Goal: Task Accomplishment & Management: Manage account settings

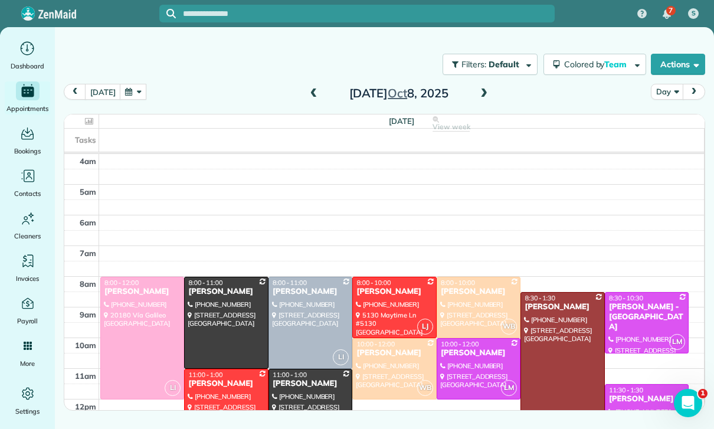
scroll to position [93, 0]
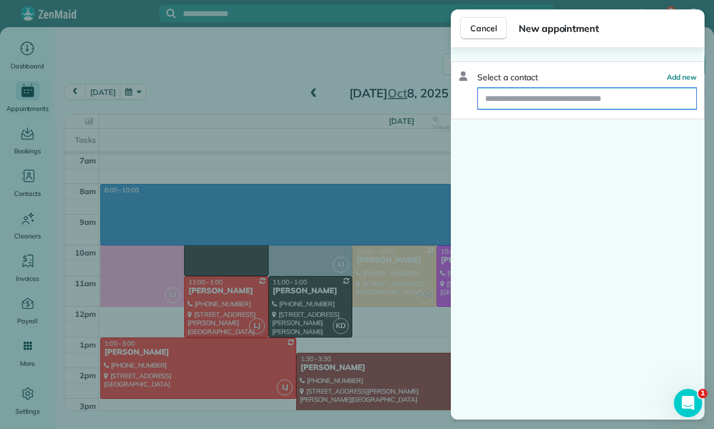
click at [529, 105] on input "text" at bounding box center [587, 98] width 218 height 21
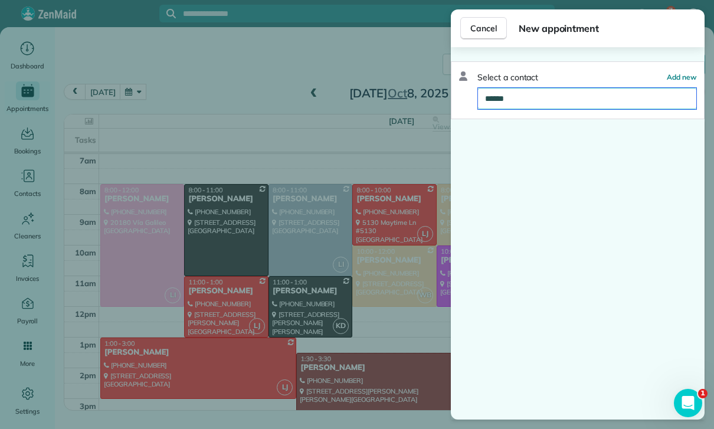
type input "******"
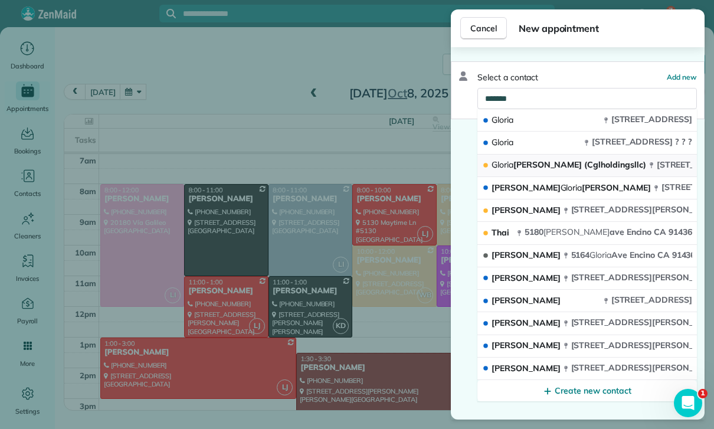
click at [569, 165] on span "Gloria Lee (Cglholdingsllc)" at bounding box center [568, 164] width 154 height 11
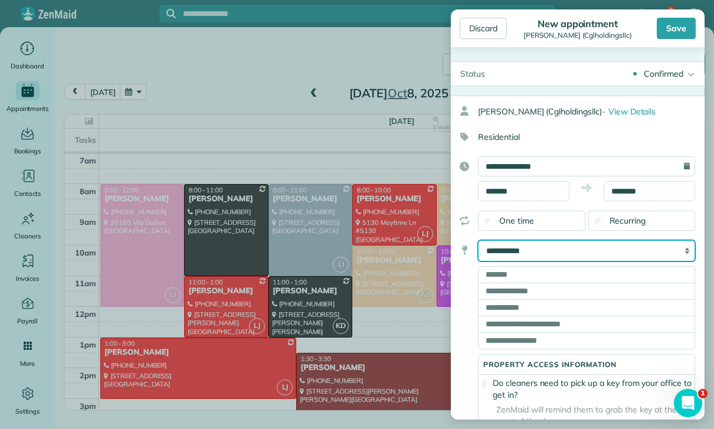
click at [566, 250] on select "**********" at bounding box center [586, 250] width 217 height 21
select select "******"
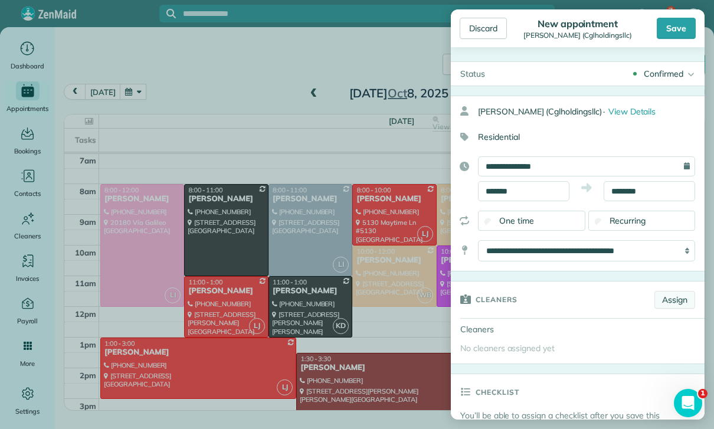
click at [666, 298] on link "Assign" at bounding box center [674, 300] width 41 height 18
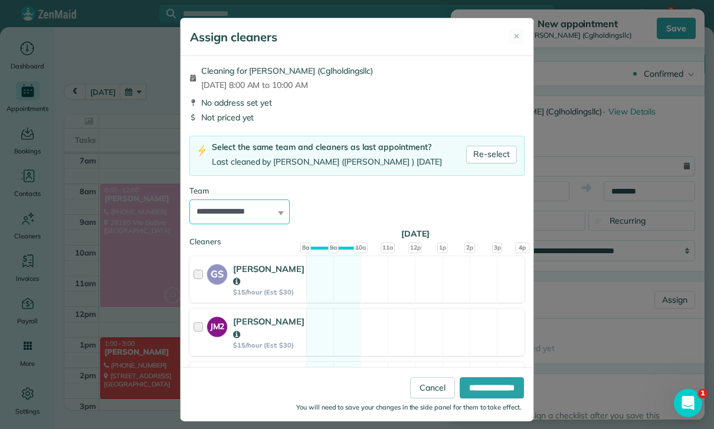
click at [249, 209] on select "**********" at bounding box center [239, 211] width 100 height 25
select select "**"
click at [494, 398] on input "**********" at bounding box center [491, 387] width 64 height 21
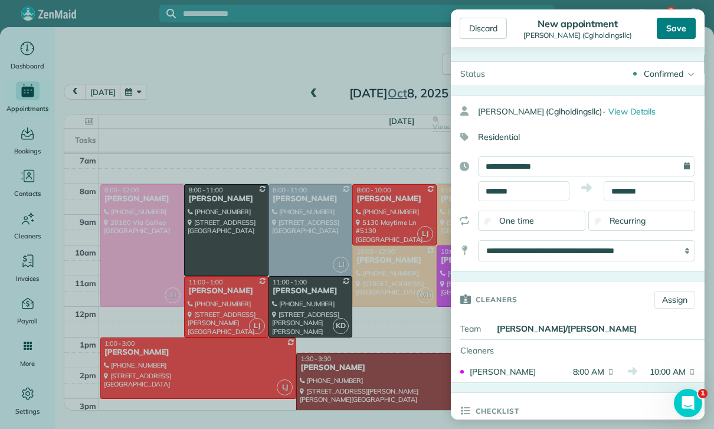
click at [685, 21] on div "Save" at bounding box center [675, 28] width 39 height 21
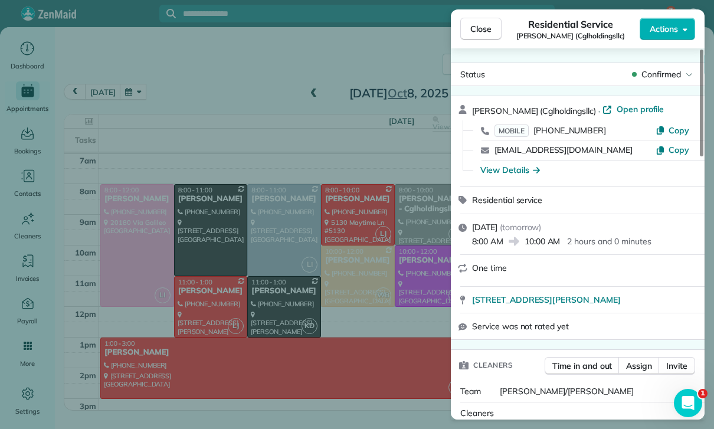
scroll to position [93, 0]
click at [484, 23] on span "Close" at bounding box center [480, 29] width 21 height 12
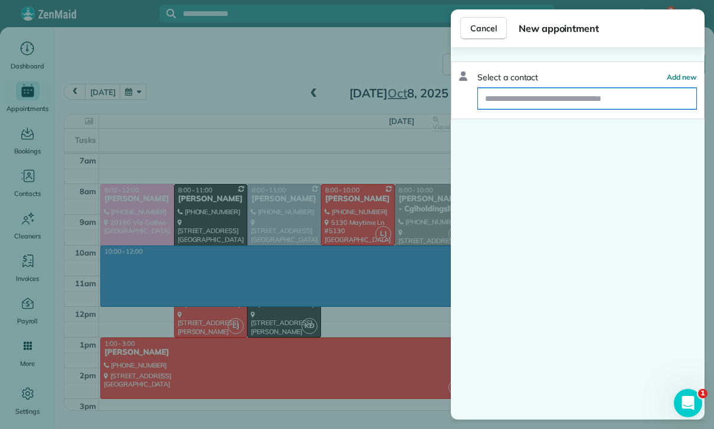
click at [528, 104] on input "text" at bounding box center [587, 98] width 218 height 21
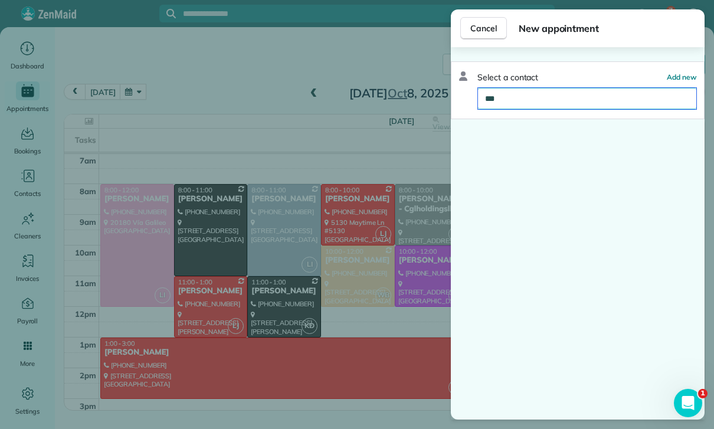
type input "****"
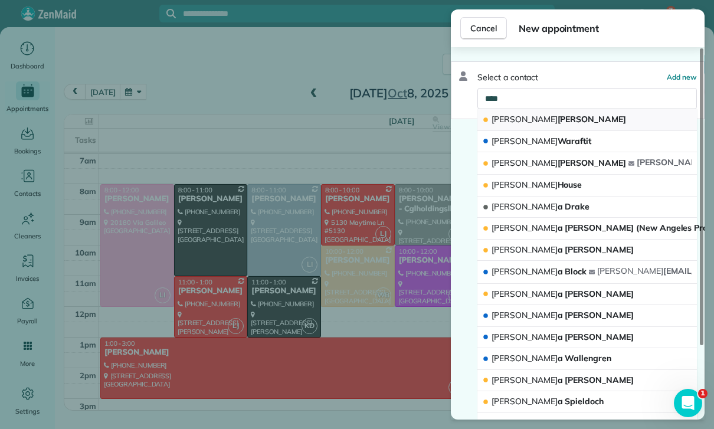
click at [550, 115] on button "Erik Santiago" at bounding box center [586, 120] width 219 height 22
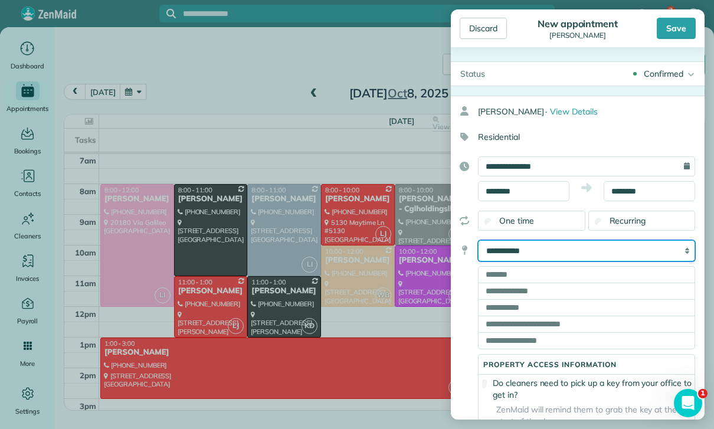
click at [586, 249] on select "**********" at bounding box center [586, 250] width 217 height 21
select select "*******"
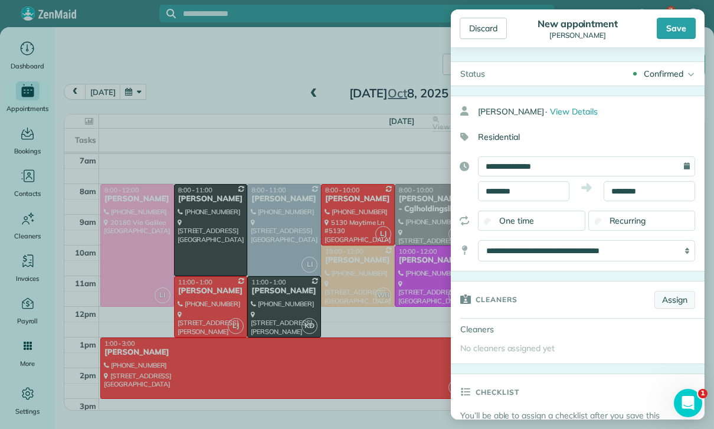
click at [686, 295] on link "Assign" at bounding box center [674, 300] width 41 height 18
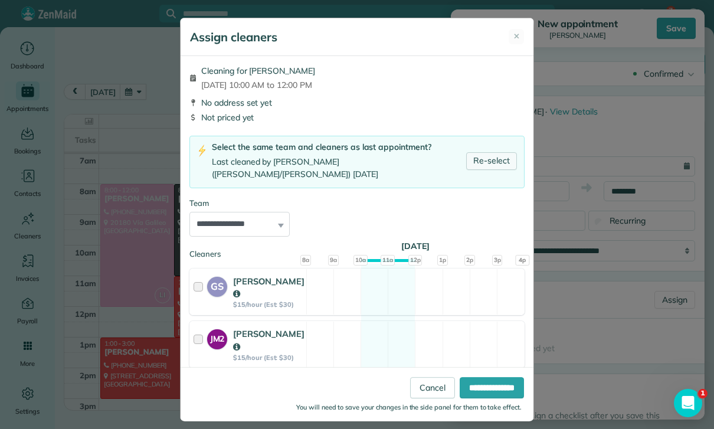
click at [502, 152] on link "Re-select" at bounding box center [491, 161] width 51 height 18
select select "**"
click at [489, 398] on input "**********" at bounding box center [491, 387] width 64 height 21
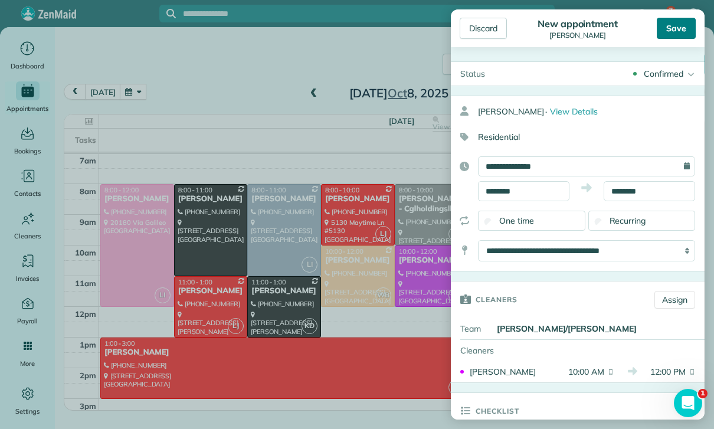
click at [675, 33] on div "Save" at bounding box center [675, 28] width 39 height 21
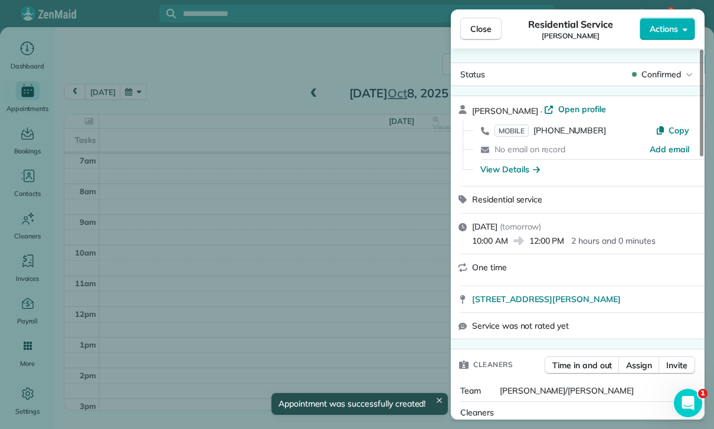
scroll to position [93, 0]
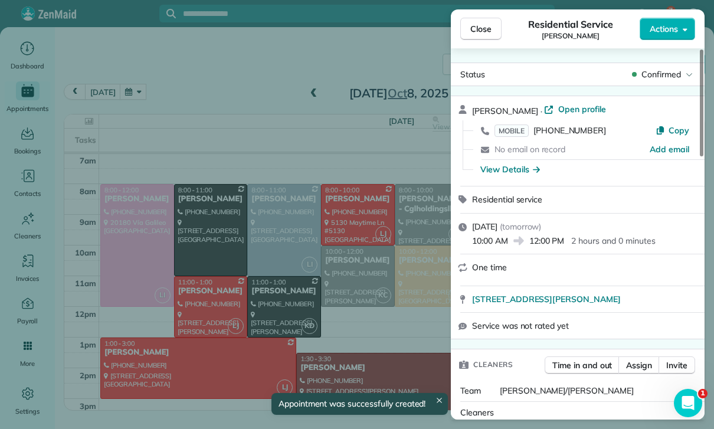
click at [389, 351] on div "Close Residential Service Erik Santiago Actions Status Confirmed Erik Santiago …" at bounding box center [357, 214] width 714 height 429
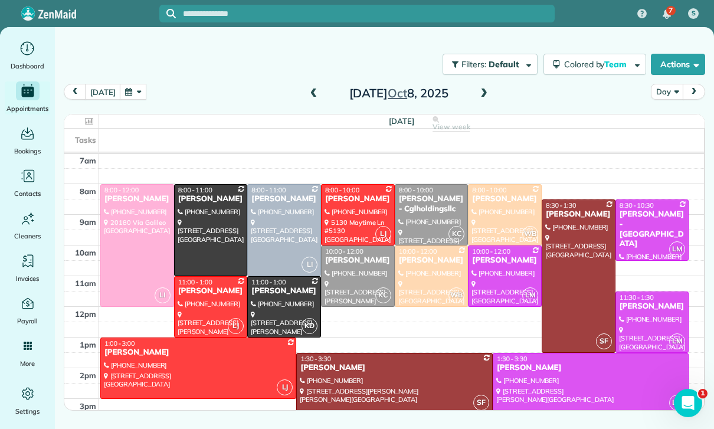
scroll to position [93, 0]
click at [486, 88] on span at bounding box center [483, 94] width 13 height 18
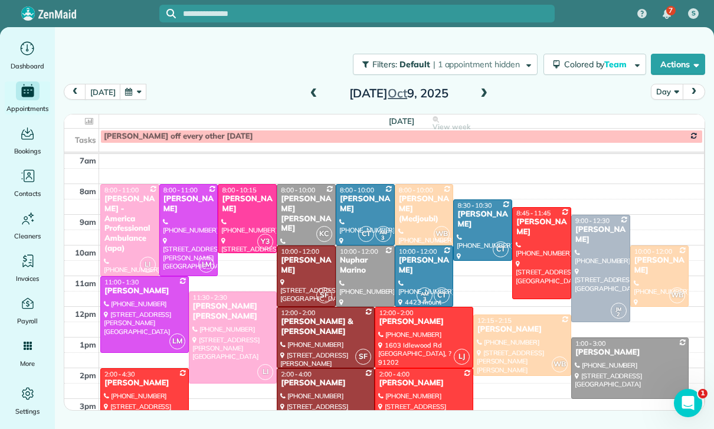
click at [487, 92] on span at bounding box center [483, 93] width 13 height 11
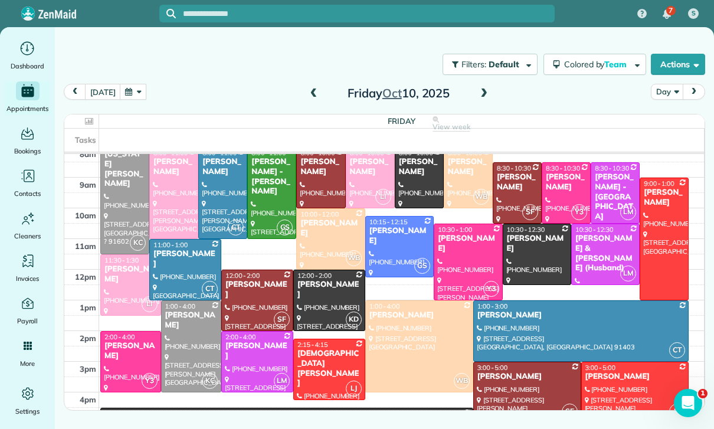
scroll to position [130, 0]
click at [649, 236] on div at bounding box center [664, 238] width 48 height 121
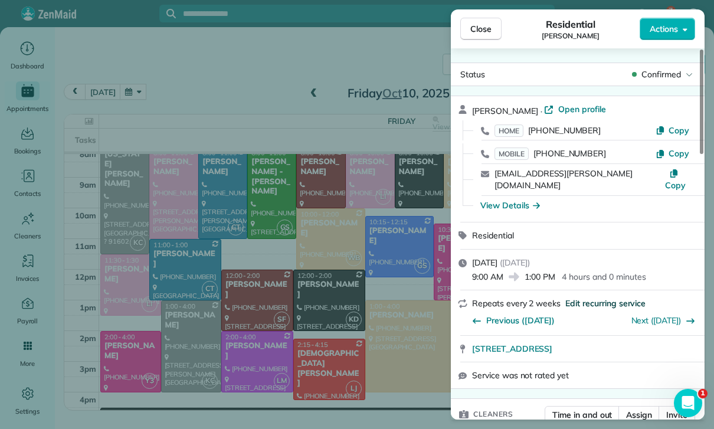
click at [586, 297] on span "Edit recurring service" at bounding box center [605, 303] width 80 height 12
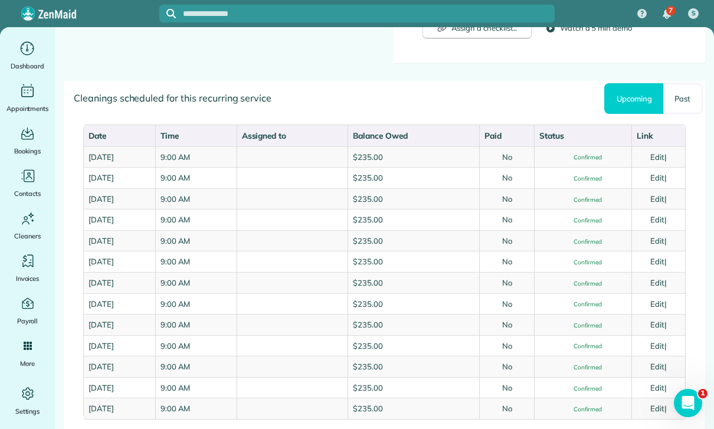
scroll to position [566, 0]
click at [674, 93] on link "Past" at bounding box center [683, 97] width 40 height 31
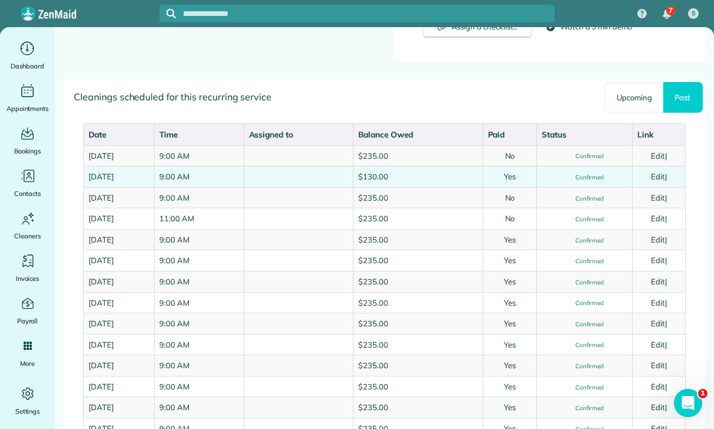
click at [662, 173] on link "Edit" at bounding box center [657, 176] width 14 height 9
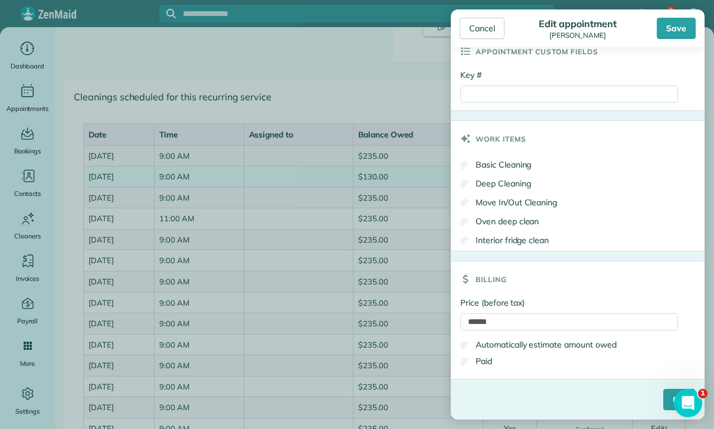
scroll to position [564, 0]
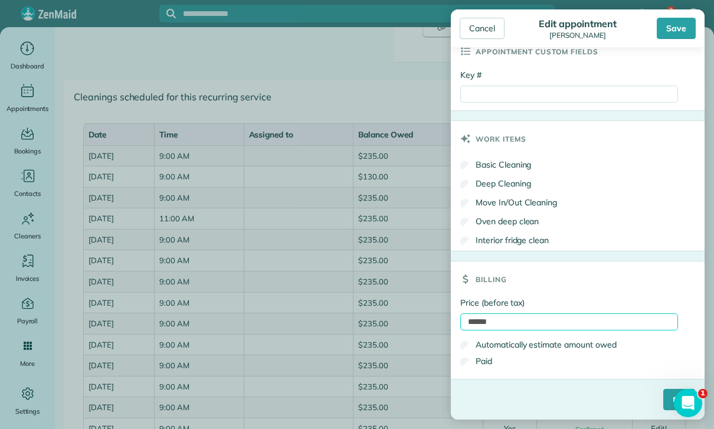
click at [519, 320] on input "******" at bounding box center [569, 321] width 218 height 17
type input "*"
type input "***"
click at [663, 394] on input "****" at bounding box center [679, 399] width 32 height 21
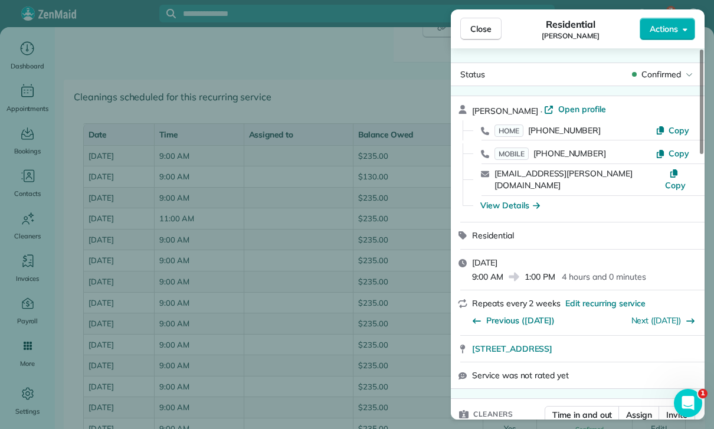
click at [30, 102] on div "Close Residential Sue Hanks Actions Status Confirmed Sue Hanks · Open profile H…" at bounding box center [357, 214] width 714 height 429
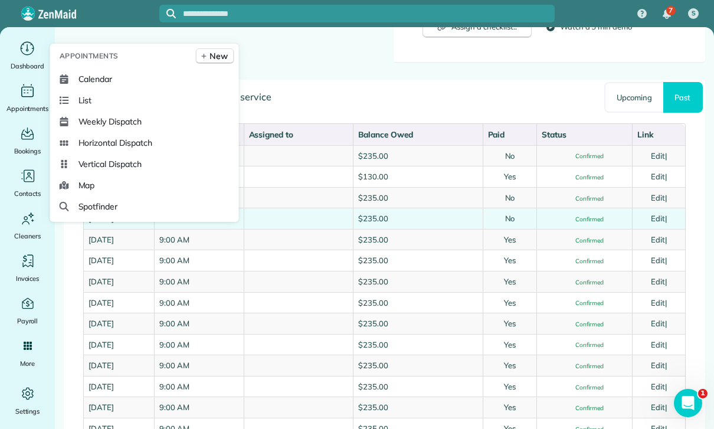
click at [665, 216] on link "Edit" at bounding box center [657, 217] width 14 height 9
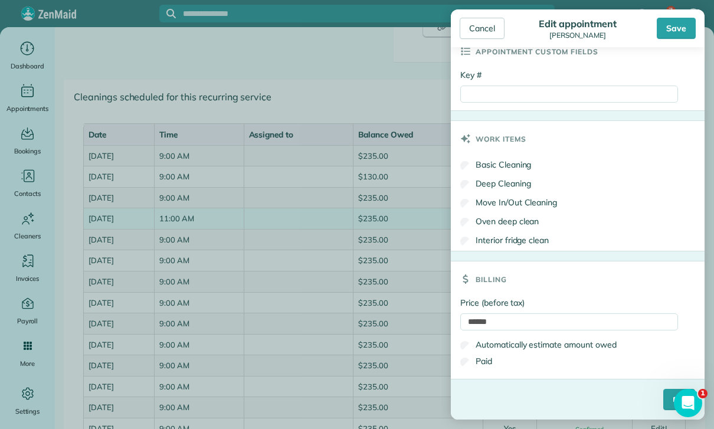
scroll to position [564, 0]
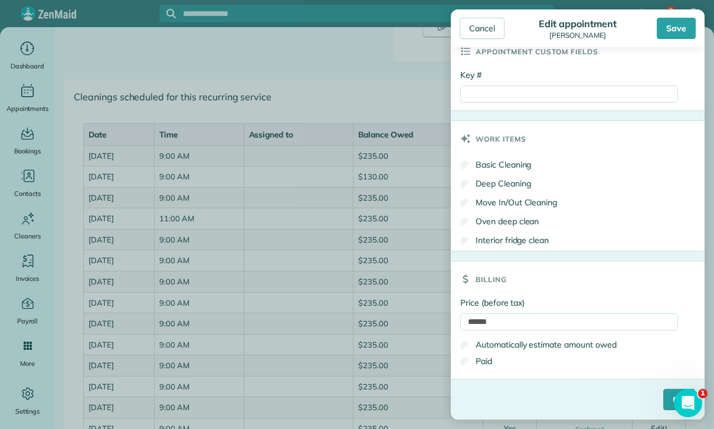
click at [472, 362] on label "Paid" at bounding box center [476, 361] width 32 height 12
click at [484, 93] on input "Key #" at bounding box center [569, 94] width 218 height 17
type input "*******"
click at [663, 399] on input "****" at bounding box center [679, 399] width 32 height 21
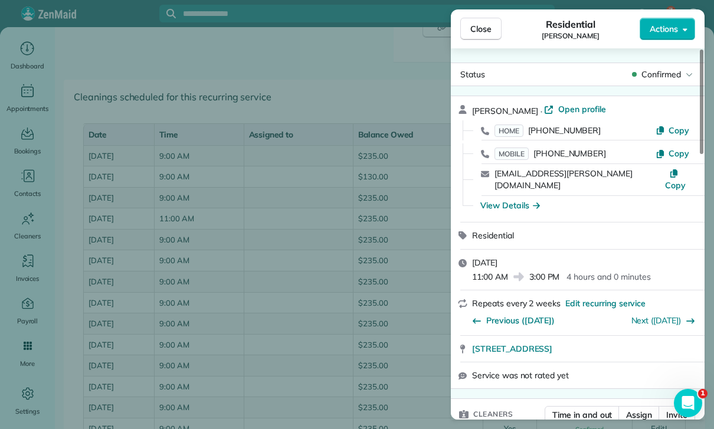
click at [351, 330] on div "Close Residential Sue Hanks Actions Status Confirmed Sue Hanks · Open profile H…" at bounding box center [357, 214] width 714 height 429
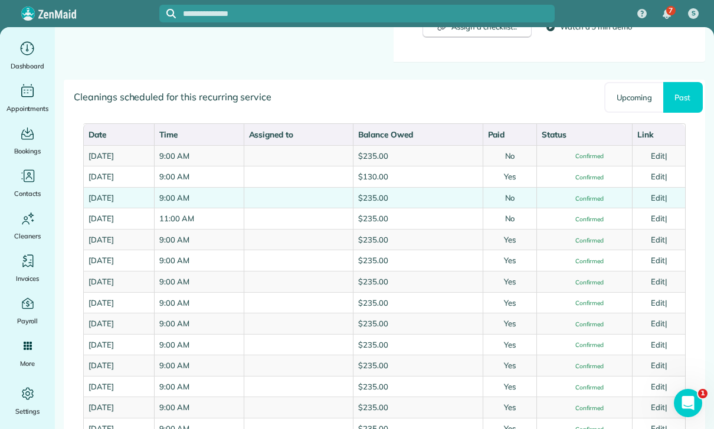
click at [659, 196] on link "Edit" at bounding box center [657, 197] width 14 height 9
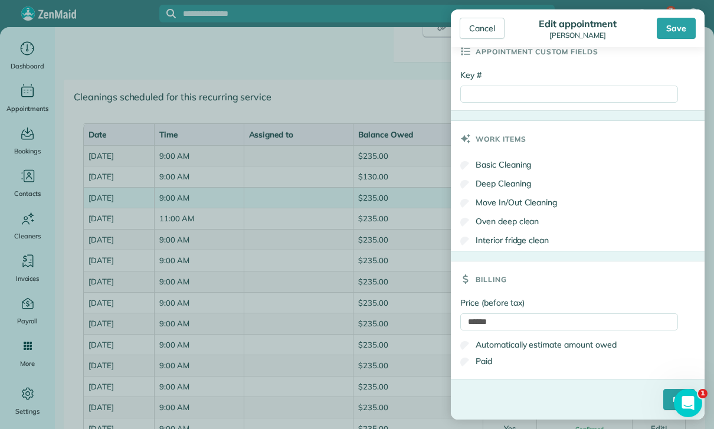
scroll to position [514, 0]
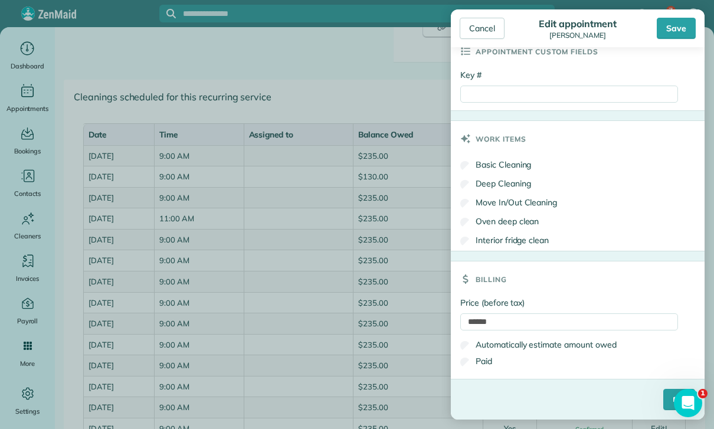
click at [489, 360] on label "Paid" at bounding box center [476, 361] width 32 height 12
click at [503, 91] on input "Key #" at bounding box center [569, 94] width 218 height 17
paste input "*******"
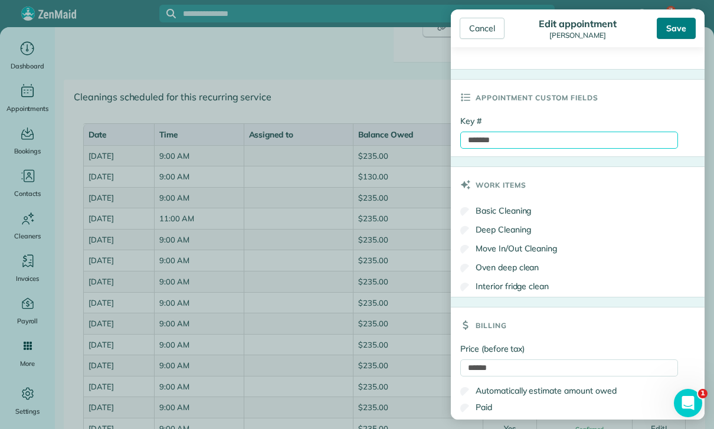
type input "*******"
click at [680, 34] on div "Save" at bounding box center [675, 28] width 39 height 21
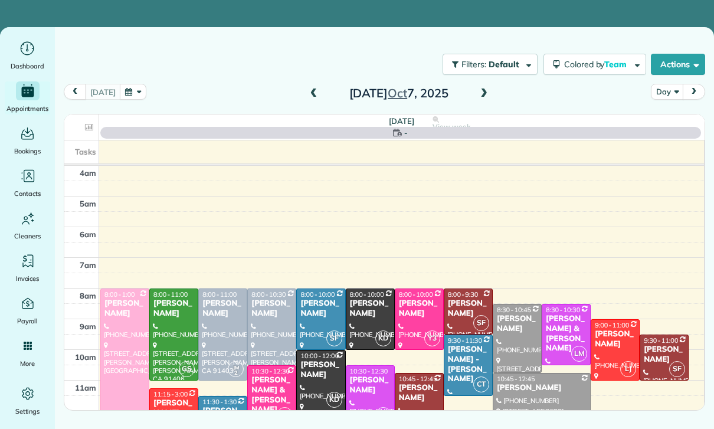
scroll to position [93, 0]
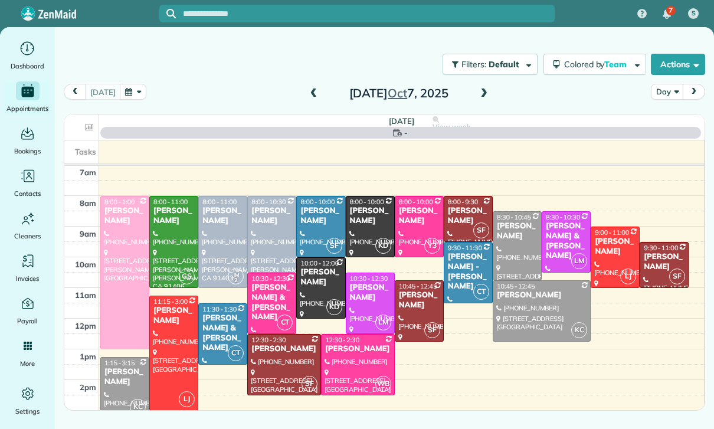
click at [126, 94] on button "button" at bounding box center [133, 92] width 27 height 16
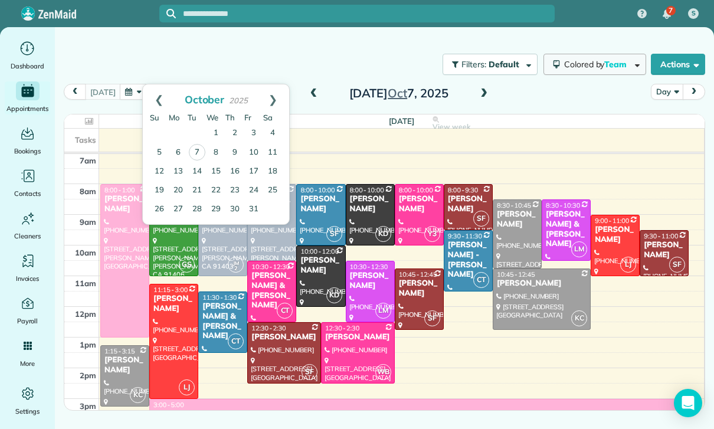
click at [592, 68] on span "Colored by Team" at bounding box center [597, 64] width 67 height 11
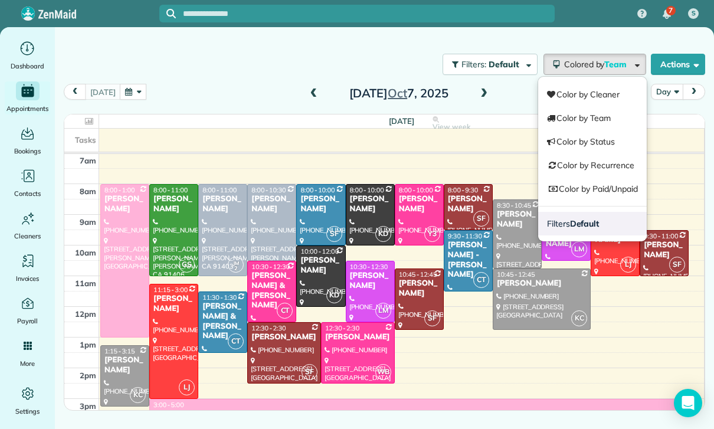
click at [601, 227] on link "Filters Default" at bounding box center [592, 224] width 109 height 24
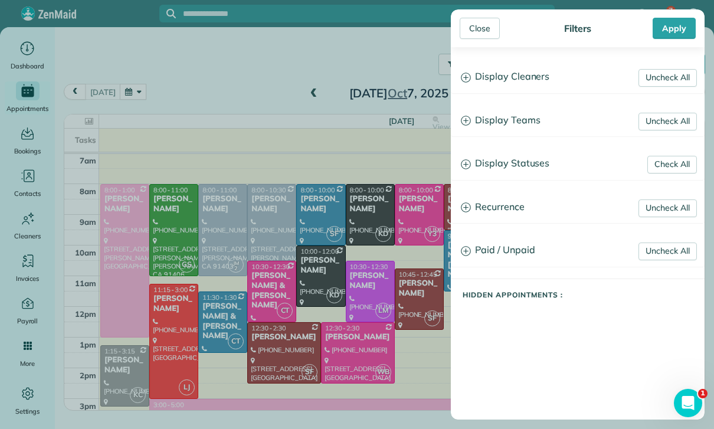
scroll to position [0, 0]
click at [527, 123] on h3 "Display Teams" at bounding box center [577, 121] width 252 height 30
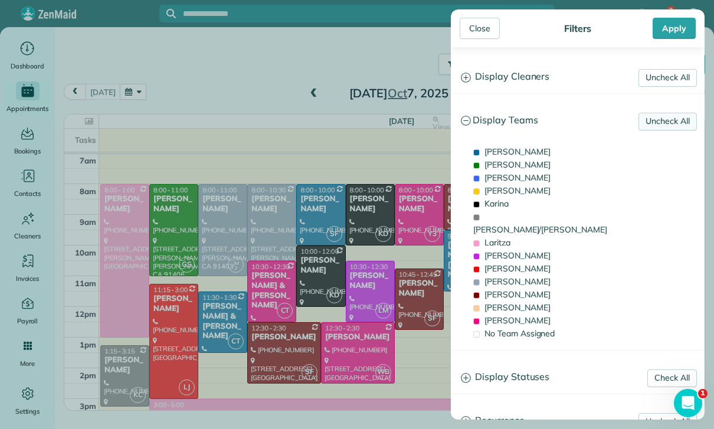
click at [663, 123] on link "Uncheck All" at bounding box center [667, 122] width 58 height 18
click at [676, 74] on link "Uncheck All" at bounding box center [667, 78] width 58 height 18
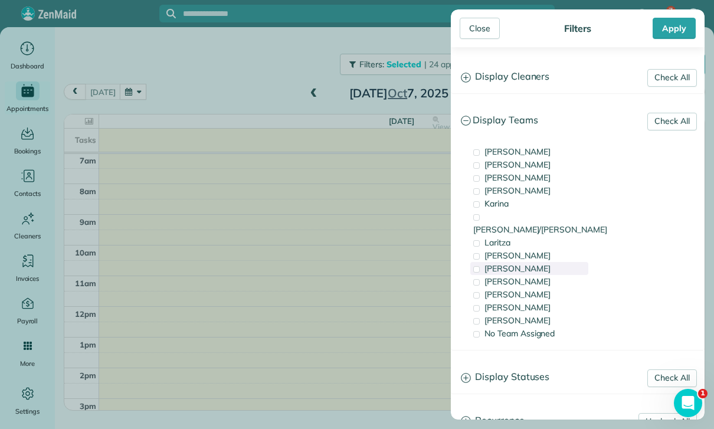
click at [515, 262] on div "[PERSON_NAME]" at bounding box center [529, 268] width 118 height 13
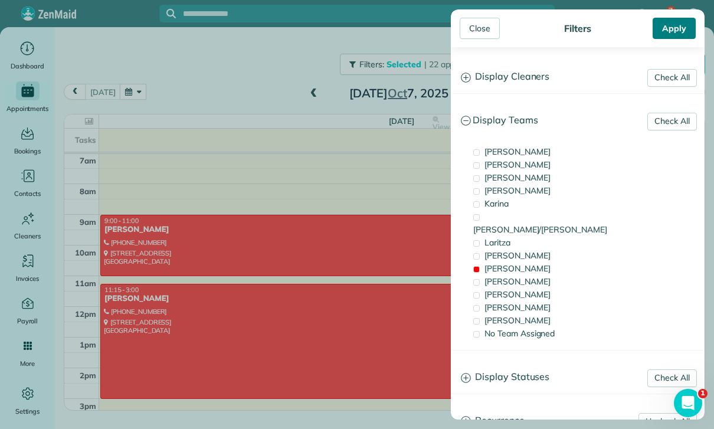
click at [678, 27] on div "Apply" at bounding box center [673, 28] width 43 height 21
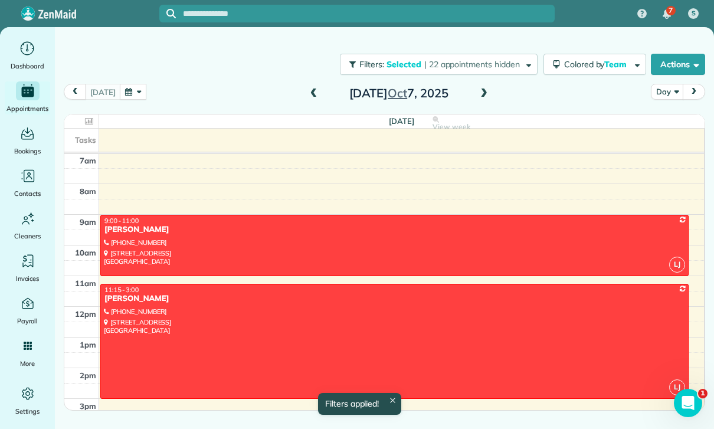
click at [661, 92] on button "Day" at bounding box center [666, 92] width 32 height 16
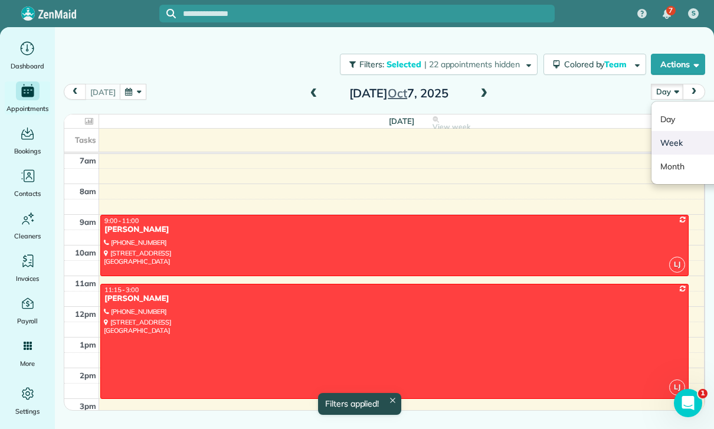
click at [673, 142] on link "Week" at bounding box center [697, 143] width 93 height 24
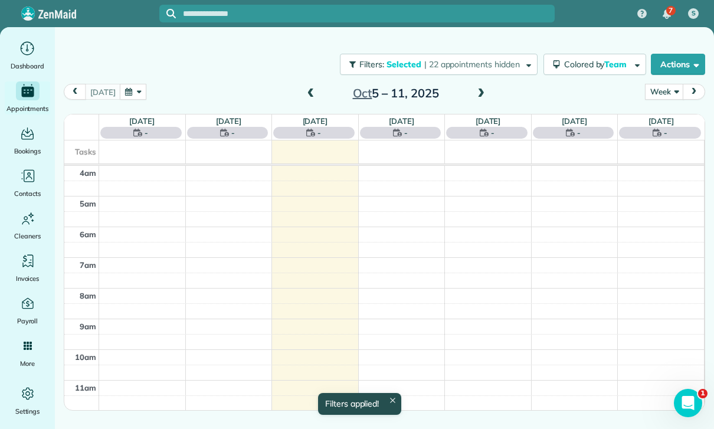
scroll to position [93, 0]
click at [129, 96] on button "button" at bounding box center [133, 92] width 27 height 16
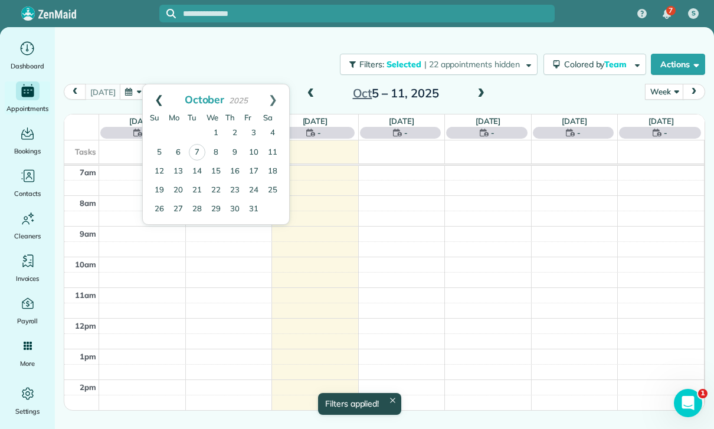
click at [158, 97] on link "Prev" at bounding box center [159, 98] width 32 height 29
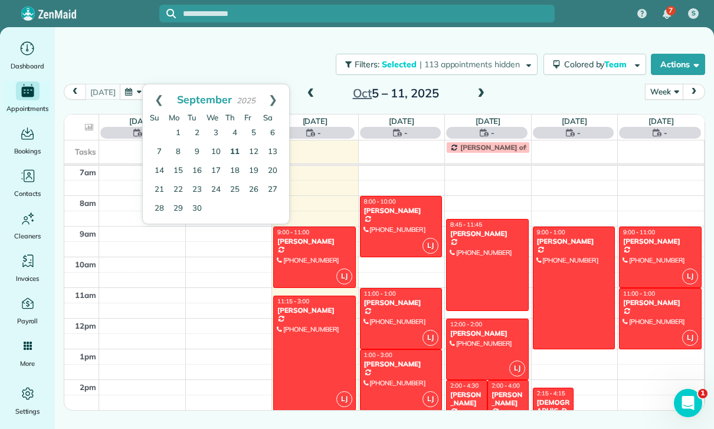
click at [243, 150] on link "11" at bounding box center [234, 152] width 19 height 19
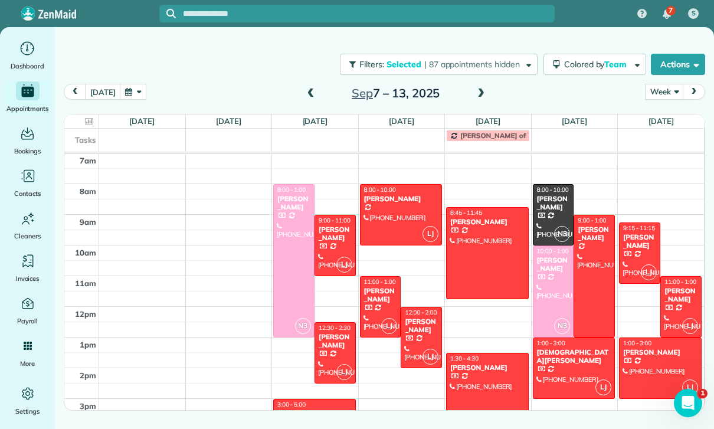
click at [379, 296] on div "Nancy Smith" at bounding box center [380, 295] width 34 height 17
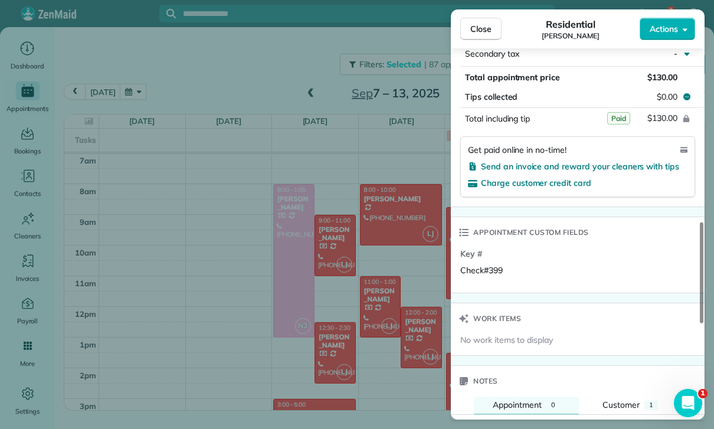
scroll to position [728, 0]
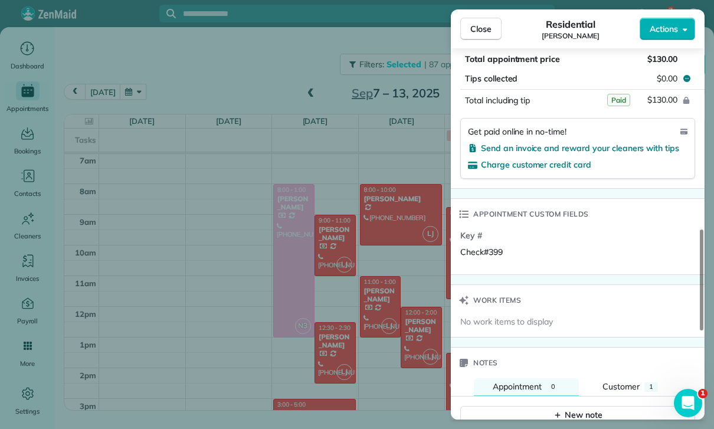
click at [323, 345] on div "Close Residential Nancy Smith Actions Status Yet to Confirm Nancy Smith · Open …" at bounding box center [357, 214] width 714 height 429
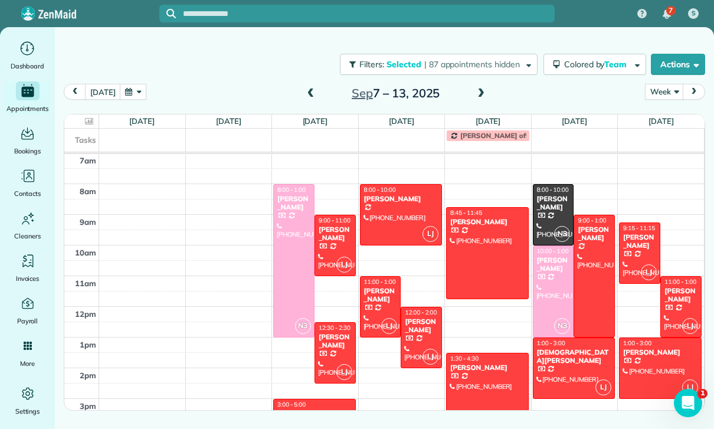
click at [679, 298] on div "Nara Gabuchian" at bounding box center [680, 295] width 34 height 17
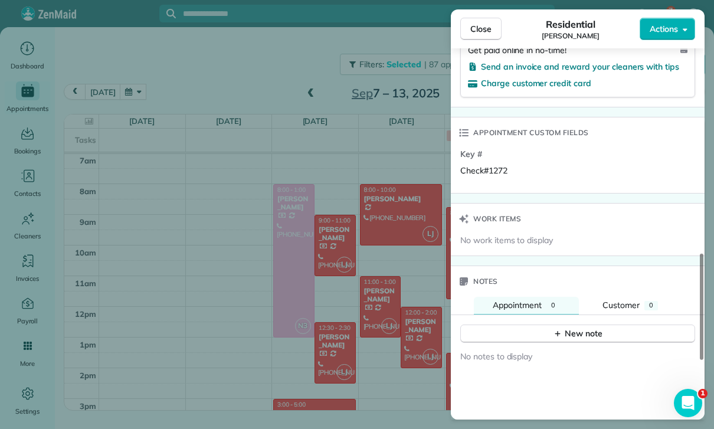
scroll to position [818, 0]
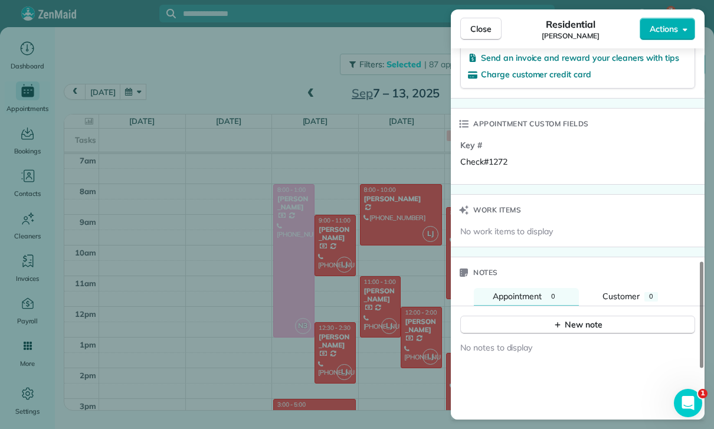
click at [392, 350] on div "Close Residential Nara Gabuchian Actions Status Confirmed Nara Gabuchian · Open…" at bounding box center [357, 214] width 714 height 429
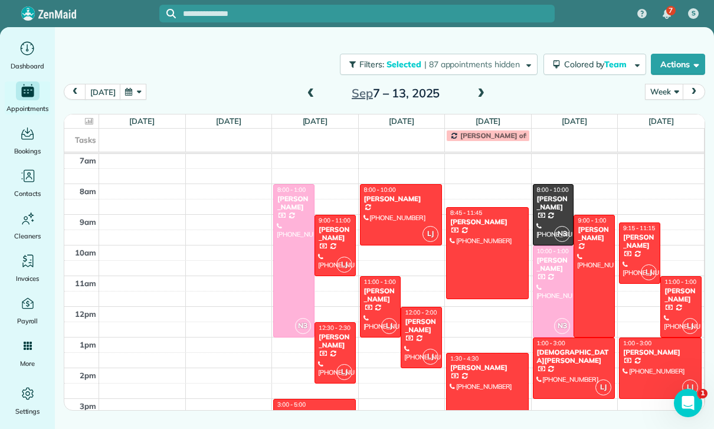
click at [399, 215] on div at bounding box center [400, 215] width 81 height 60
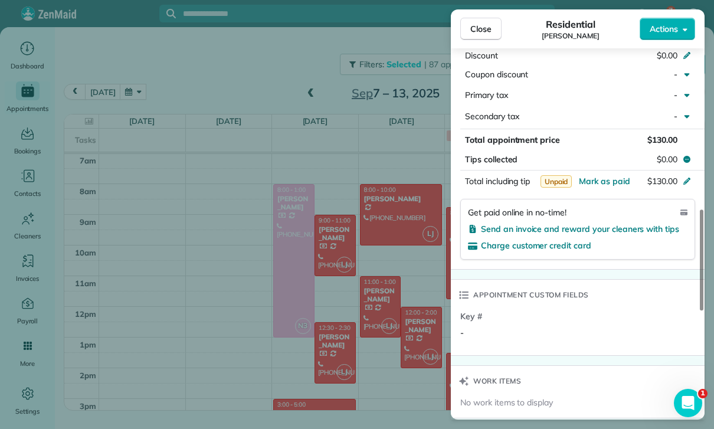
scroll to position [643, 0]
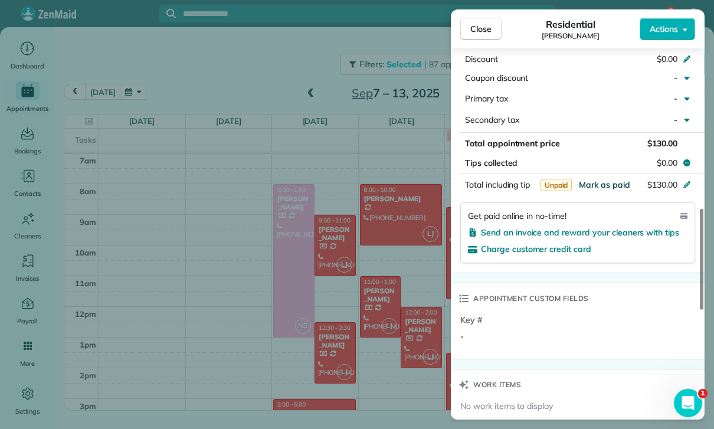
click at [603, 181] on span "Mark as paid" at bounding box center [603, 184] width 51 height 11
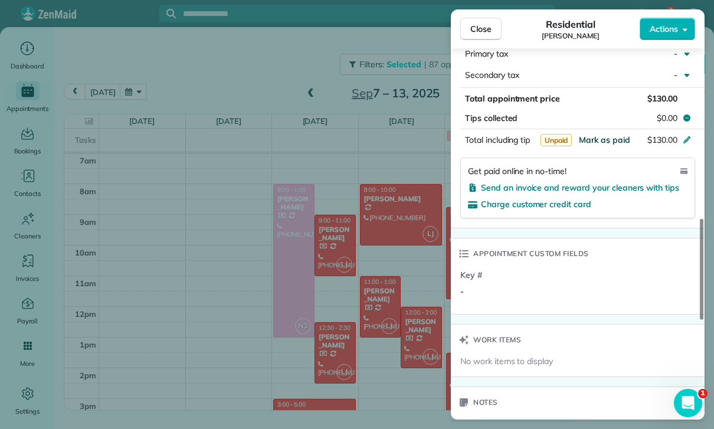
scroll to position [690, 0]
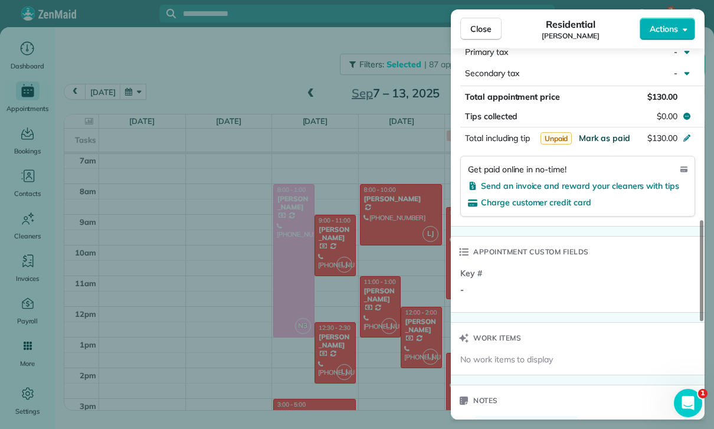
click at [600, 134] on span "Mark as paid" at bounding box center [603, 138] width 51 height 11
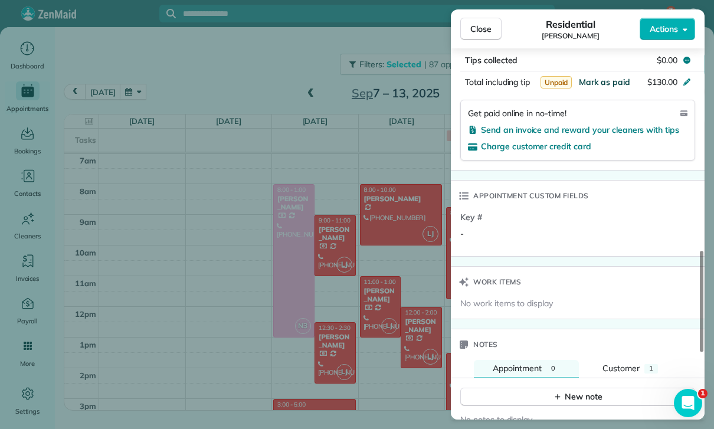
scroll to position [913, 0]
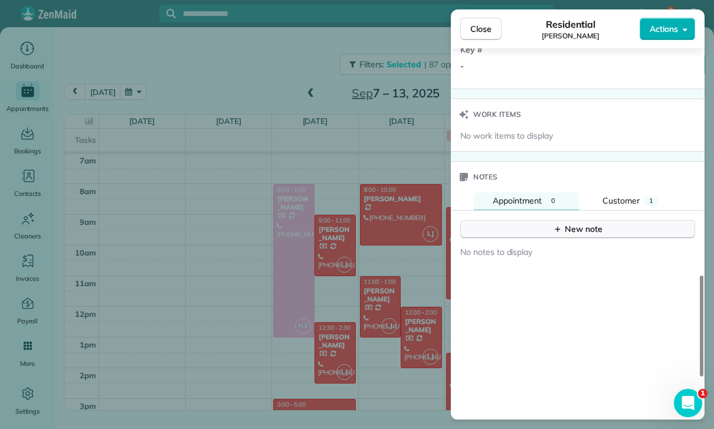
click at [574, 224] on div "New note" at bounding box center [578, 229] width 50 height 12
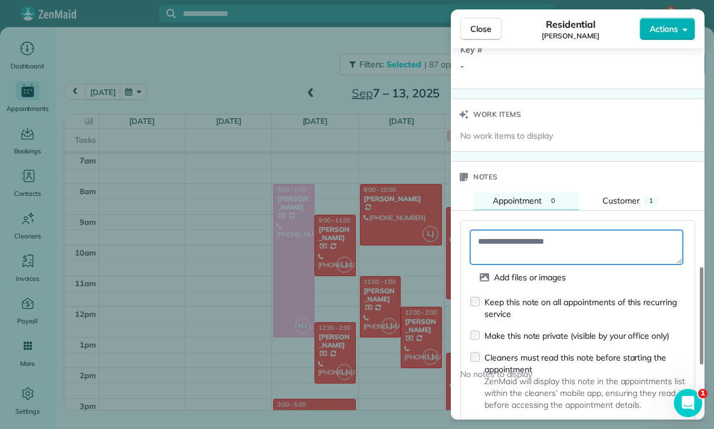
click at [508, 244] on textarea at bounding box center [576, 247] width 212 height 34
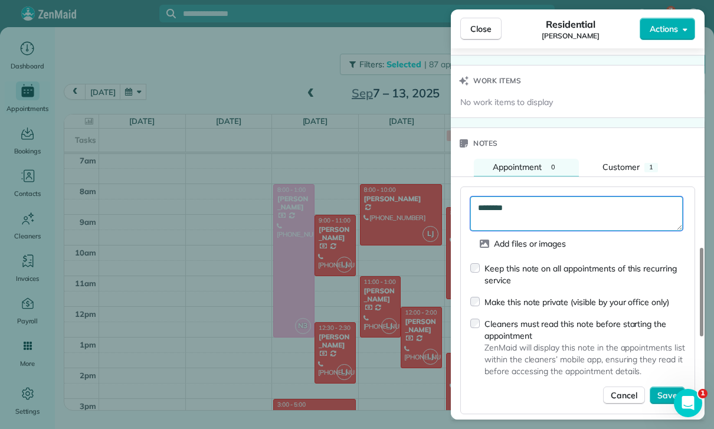
scroll to position [975, 0]
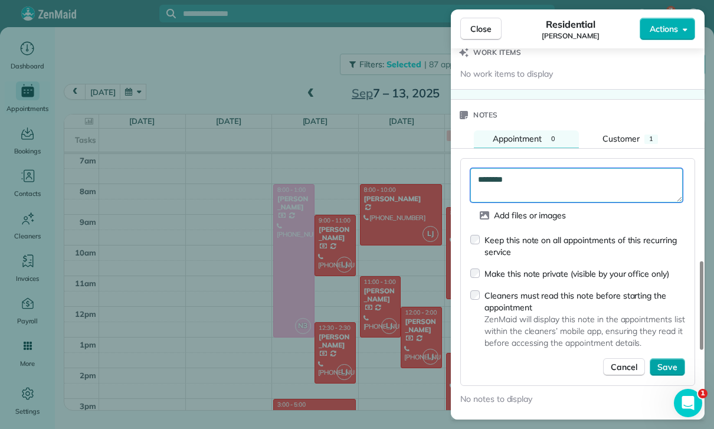
type textarea "********"
click at [665, 361] on span "Save" at bounding box center [667, 367] width 20 height 12
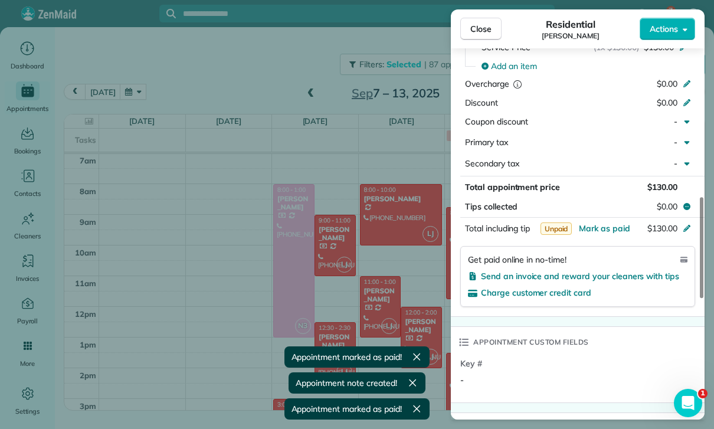
scroll to position [596, 0]
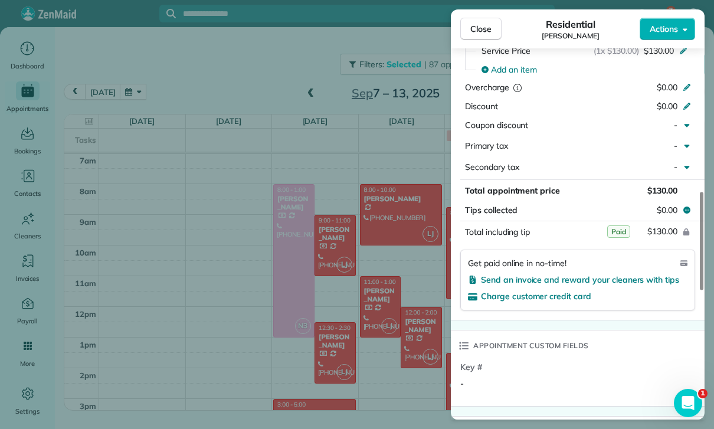
click at [309, 320] on div "Close Residential Susan Schroeder Actions Status Yet to Confirm Susan Schroeder…" at bounding box center [357, 214] width 714 height 429
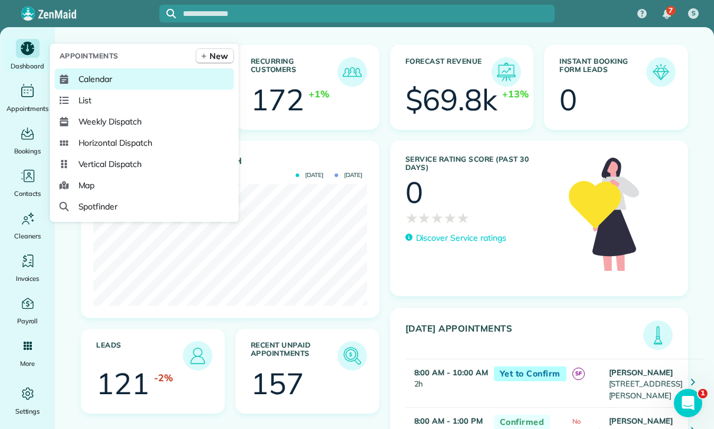
click at [97, 85] on span "Calendar" at bounding box center [95, 79] width 34 height 12
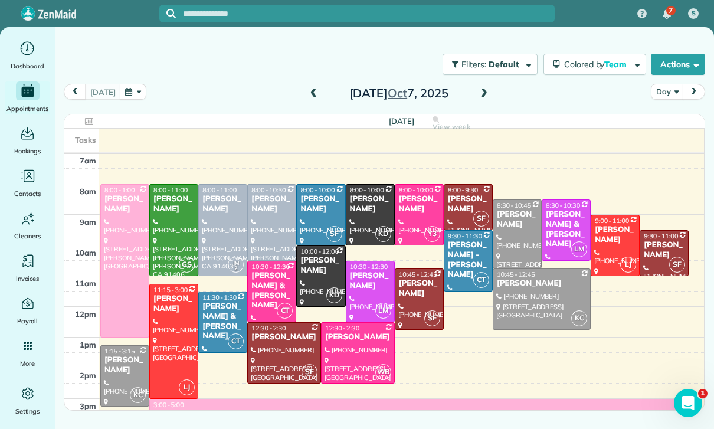
click at [132, 96] on button "button" at bounding box center [133, 92] width 27 height 16
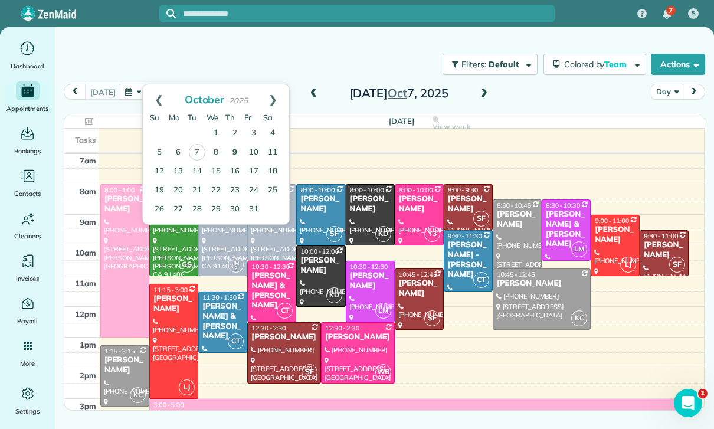
click at [231, 155] on link "9" at bounding box center [234, 152] width 19 height 19
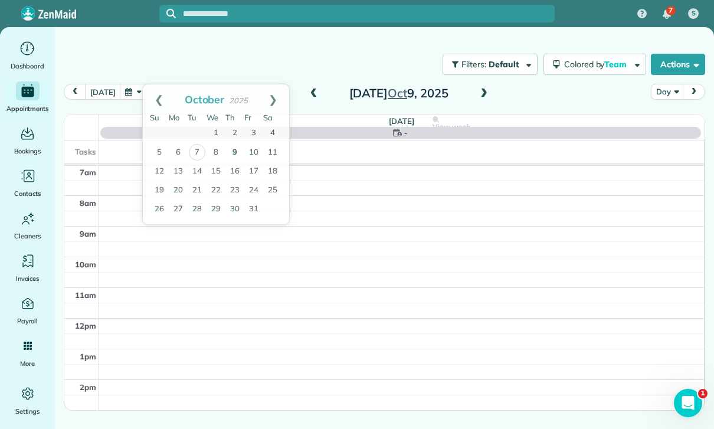
scroll to position [93, 0]
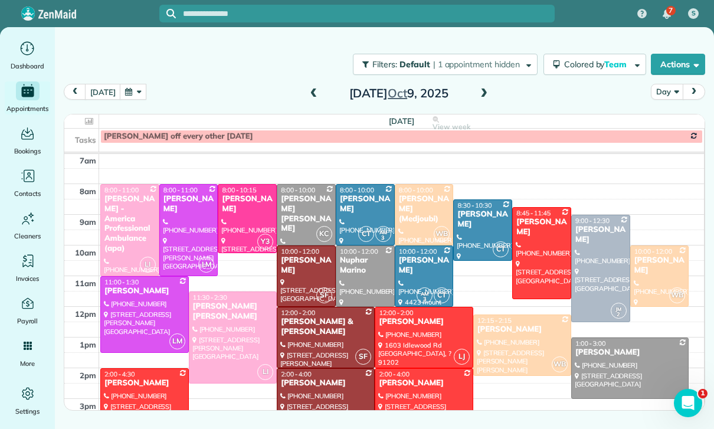
click at [481, 96] on span at bounding box center [483, 93] width 13 height 11
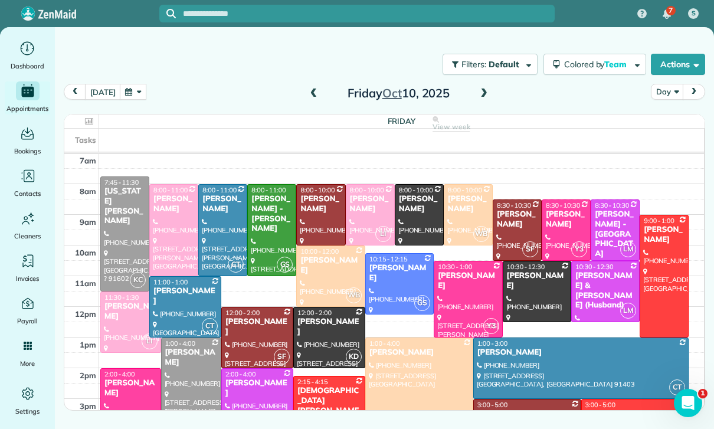
click at [662, 262] on div at bounding box center [664, 275] width 48 height 121
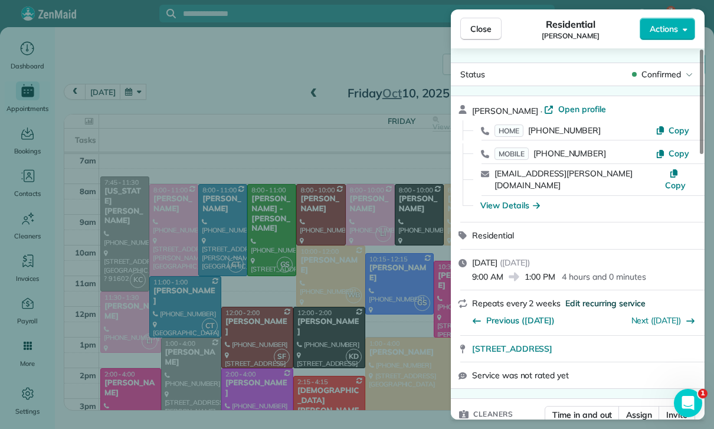
click at [599, 297] on span "Edit recurring service" at bounding box center [605, 303] width 80 height 12
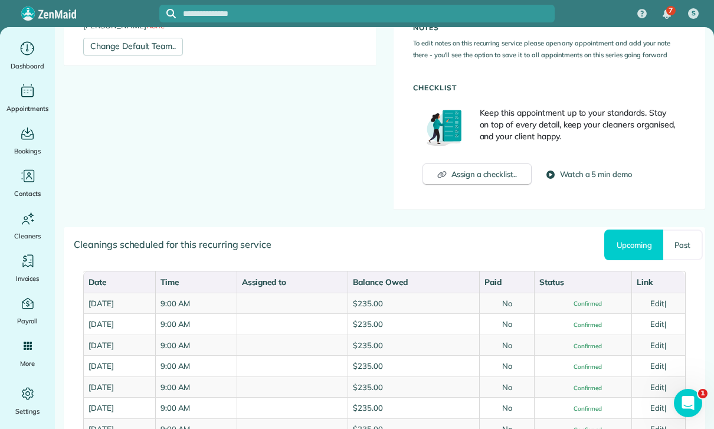
scroll to position [418, 0]
click at [688, 249] on link "Past" at bounding box center [683, 244] width 40 height 31
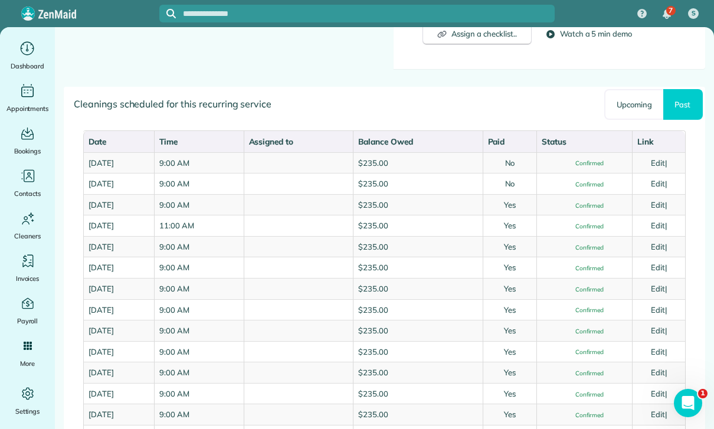
scroll to position [560, 0]
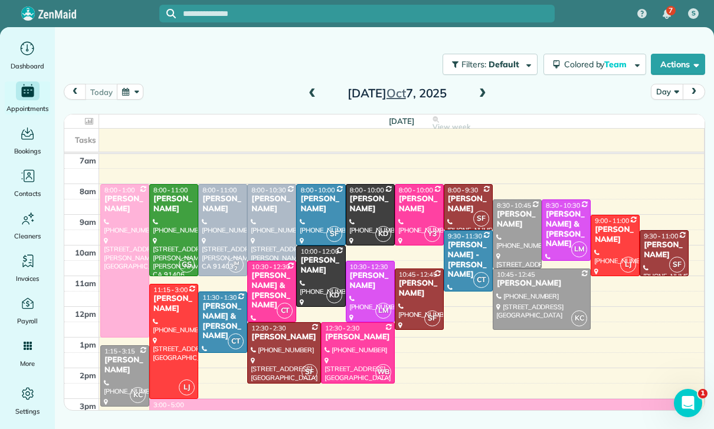
click at [134, 90] on button "button" at bounding box center [130, 92] width 27 height 16
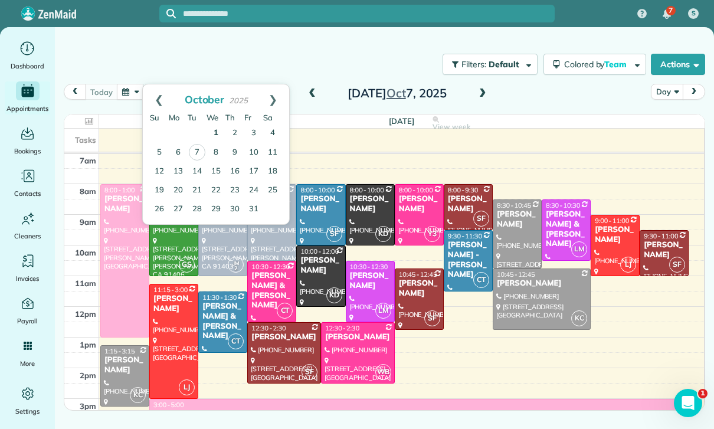
click at [218, 127] on link "1" at bounding box center [215, 133] width 19 height 19
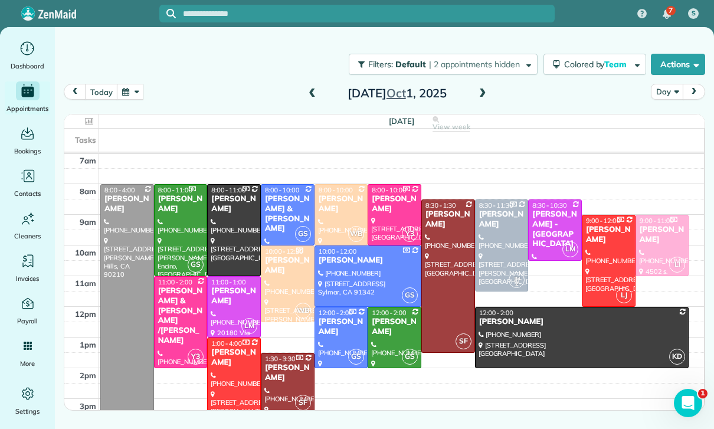
click at [483, 95] on span at bounding box center [482, 93] width 13 height 11
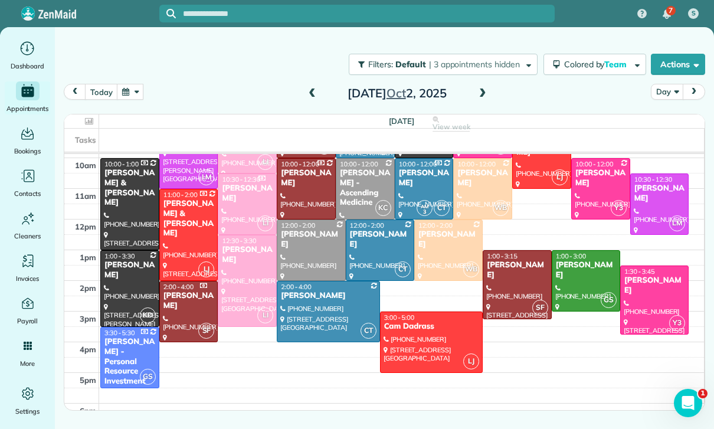
scroll to position [181, 0]
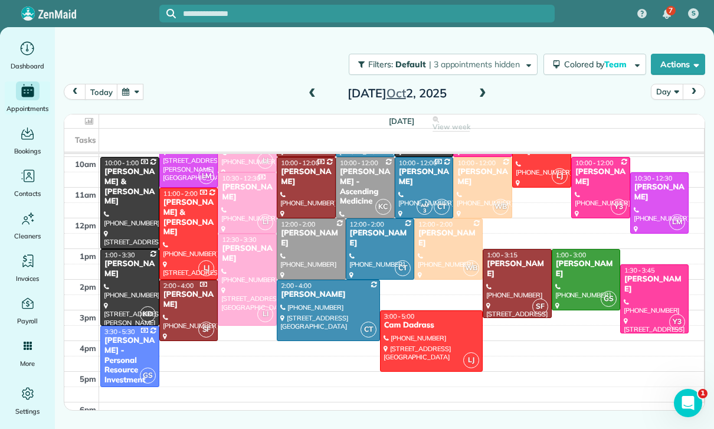
click at [130, 351] on div "[PERSON_NAME] - Personal Resource Investment" at bounding box center [130, 361] width 52 height 50
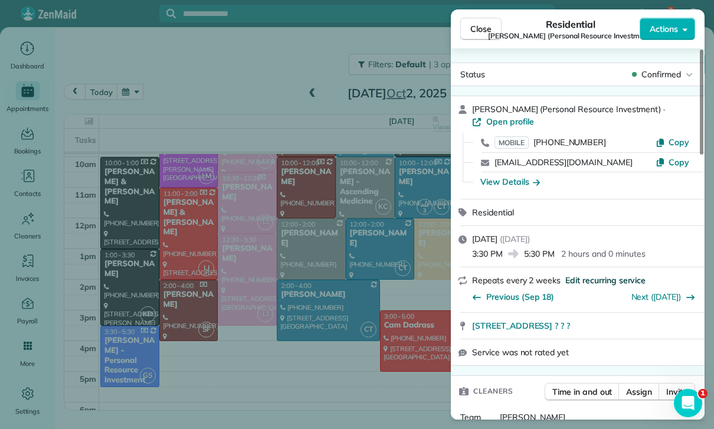
click at [603, 275] on span "Edit recurring service" at bounding box center [605, 280] width 80 height 12
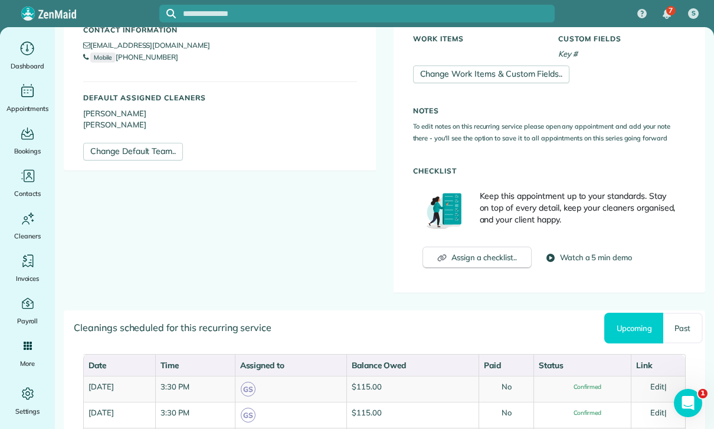
scroll to position [349, 0]
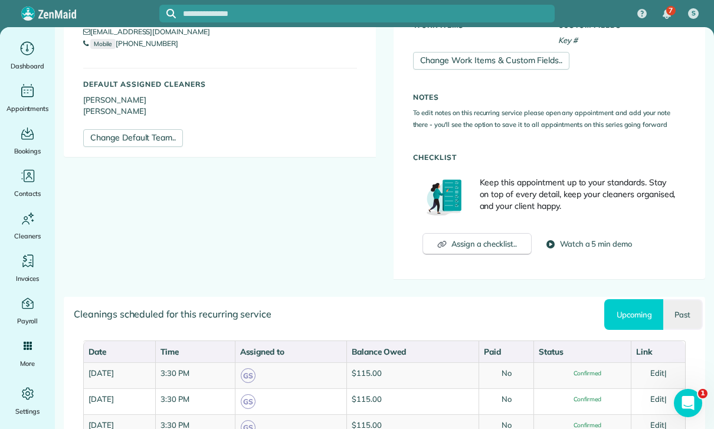
click at [685, 315] on link "Past" at bounding box center [683, 314] width 40 height 31
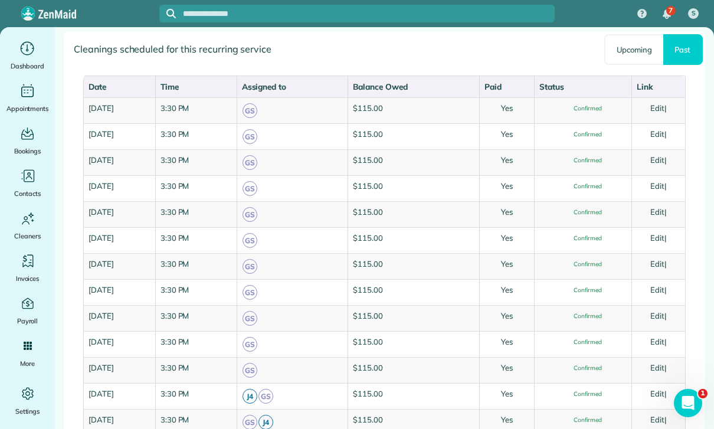
scroll to position [613, 0]
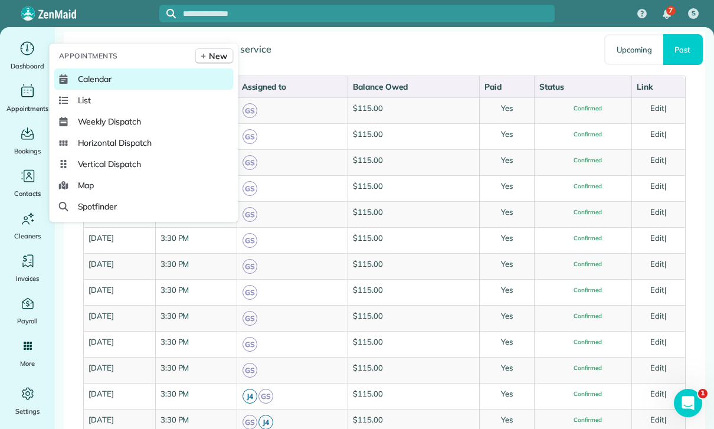
click at [92, 85] on span "Calendar" at bounding box center [95, 79] width 34 height 12
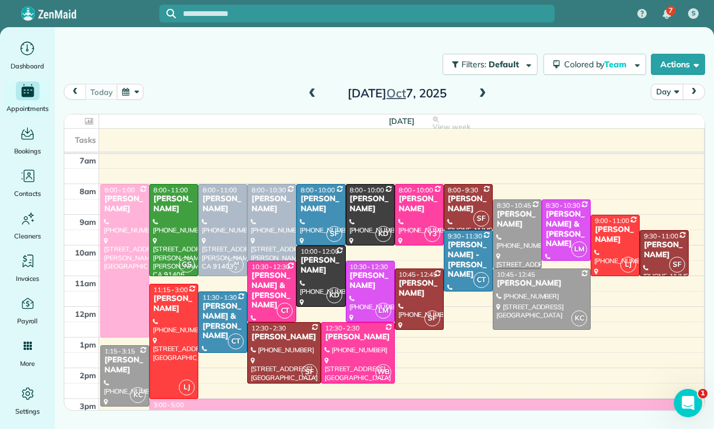
click at [264, 290] on div "[PERSON_NAME] & [PERSON_NAME]" at bounding box center [272, 291] width 42 height 40
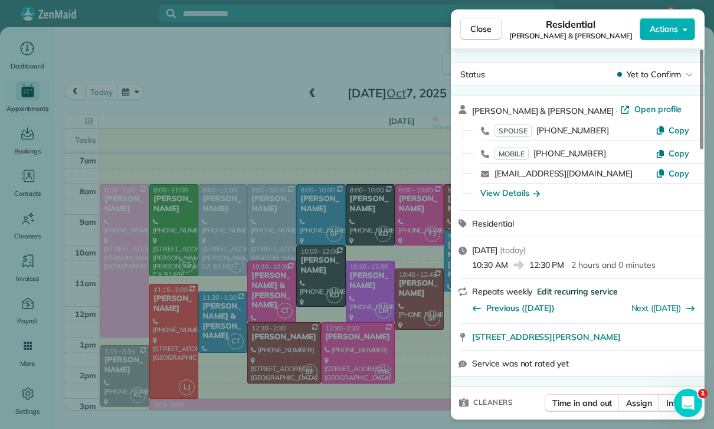
click at [574, 289] on span "Edit recurring service" at bounding box center [577, 291] width 80 height 12
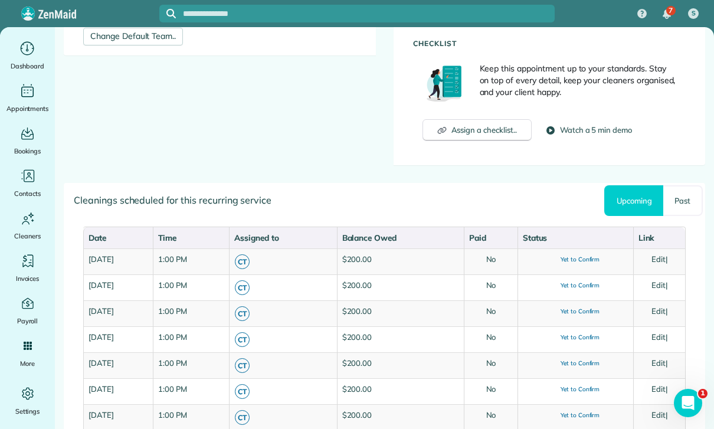
scroll to position [468, 0]
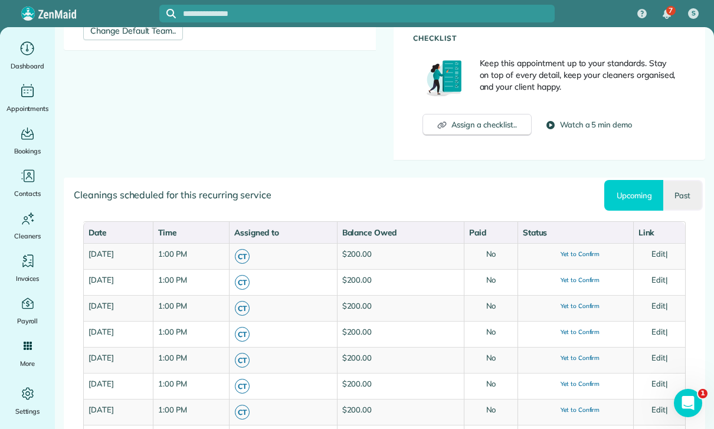
click at [683, 195] on link "Past" at bounding box center [683, 195] width 40 height 31
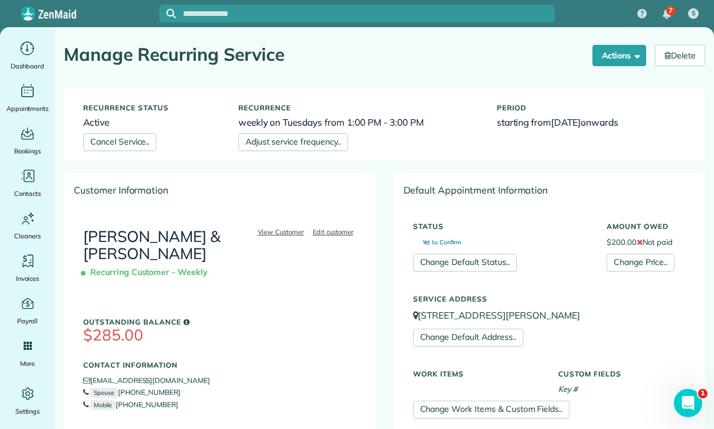
scroll to position [0, 0]
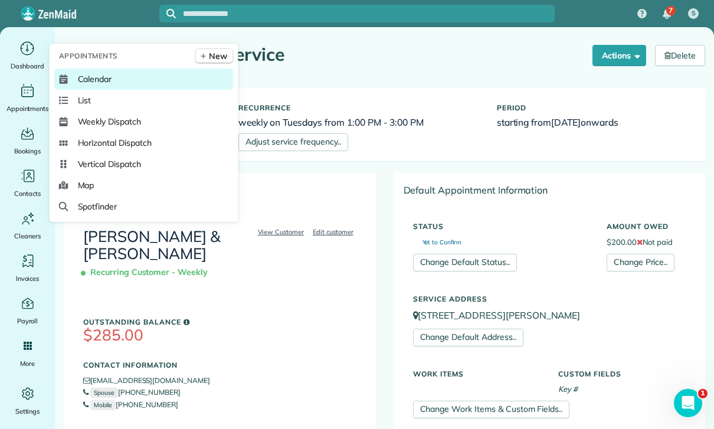
click at [84, 85] on span "Calendar" at bounding box center [95, 79] width 34 height 12
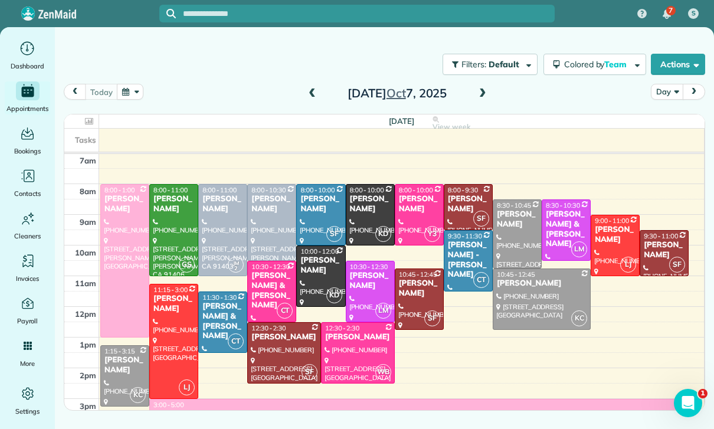
click at [133, 89] on button "button" at bounding box center [130, 92] width 27 height 16
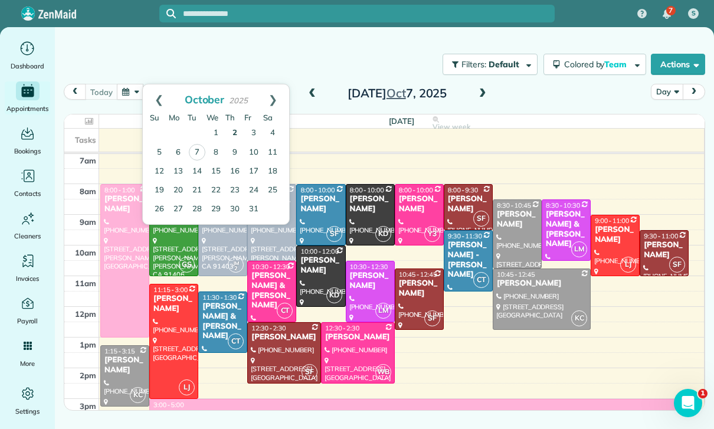
click at [236, 133] on link "2" at bounding box center [234, 133] width 19 height 19
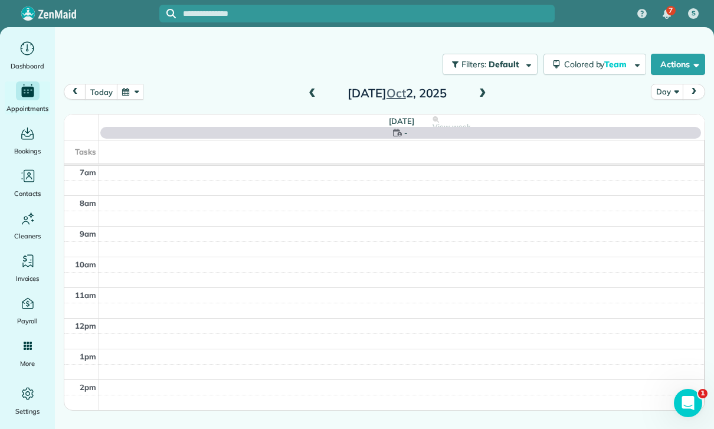
scroll to position [93, 0]
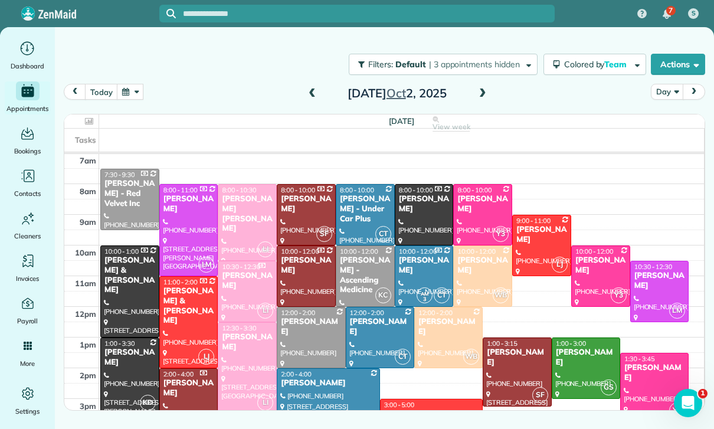
click at [355, 205] on div "[PERSON_NAME] - Under Car Plus" at bounding box center [365, 209] width 52 height 30
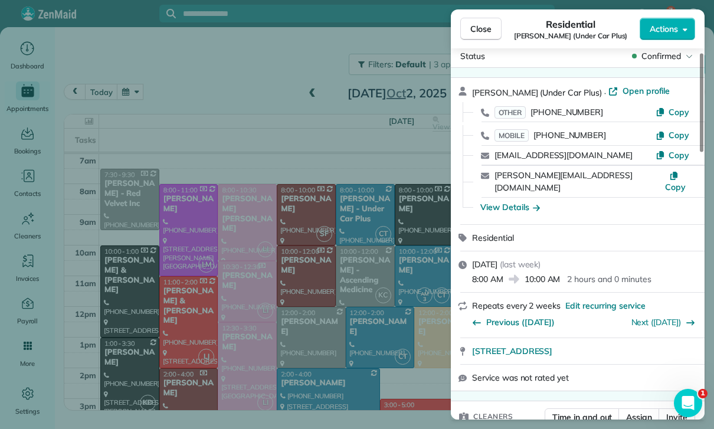
scroll to position [21, 0]
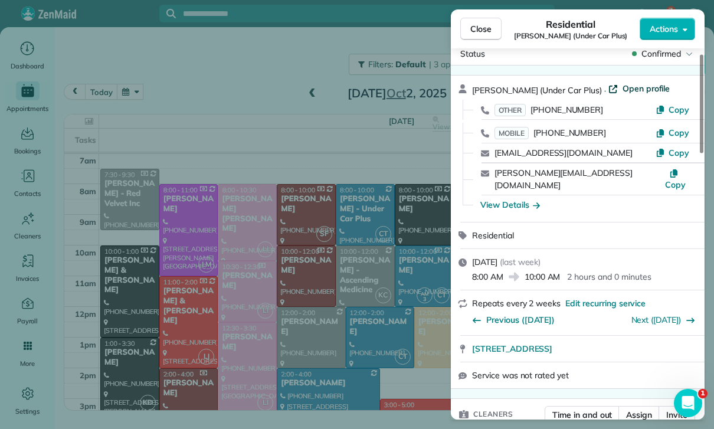
click at [637, 83] on span "Open profile" at bounding box center [646, 89] width 48 height 12
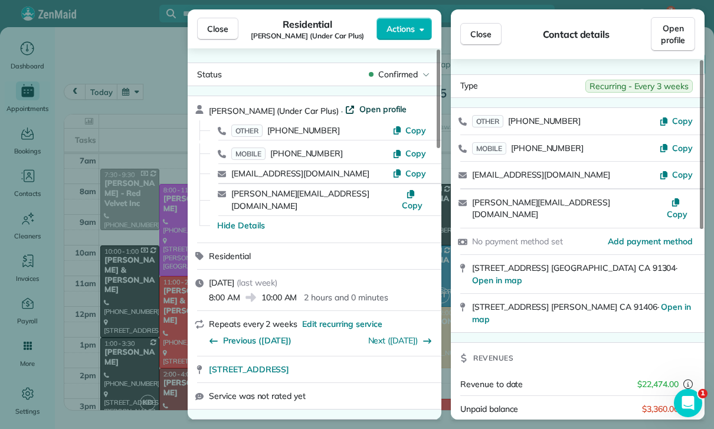
scroll to position [0, 0]
click at [370, 106] on span "Open profile" at bounding box center [383, 109] width 48 height 12
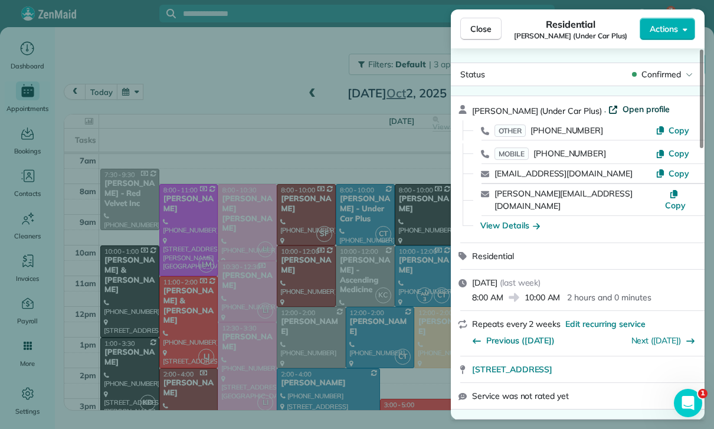
click at [642, 107] on span "Open profile" at bounding box center [646, 109] width 48 height 12
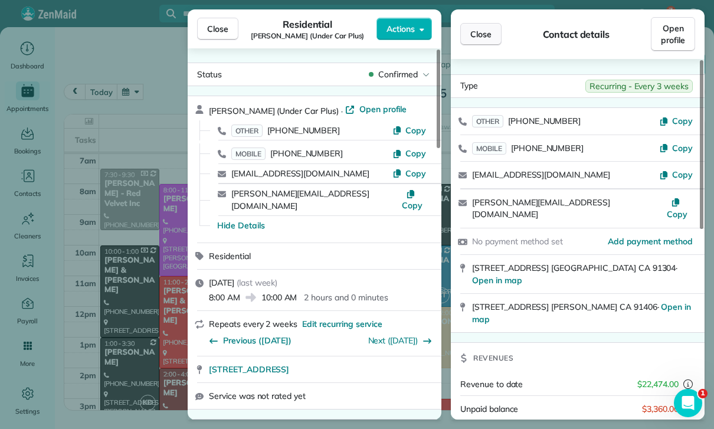
click at [489, 35] on span "Close" at bounding box center [480, 34] width 21 height 12
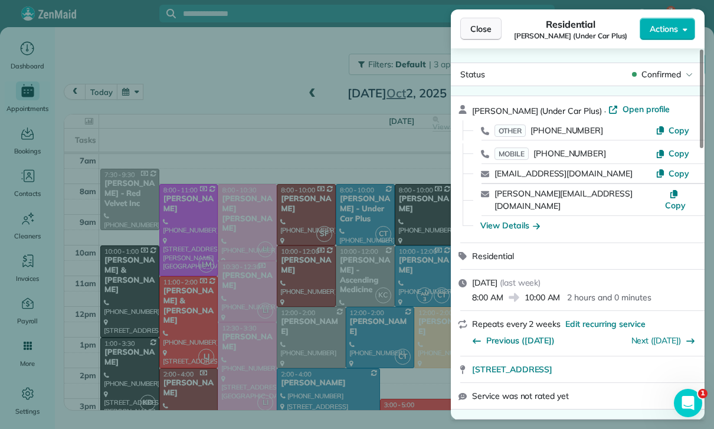
click at [486, 34] on span "Close" at bounding box center [480, 29] width 21 height 12
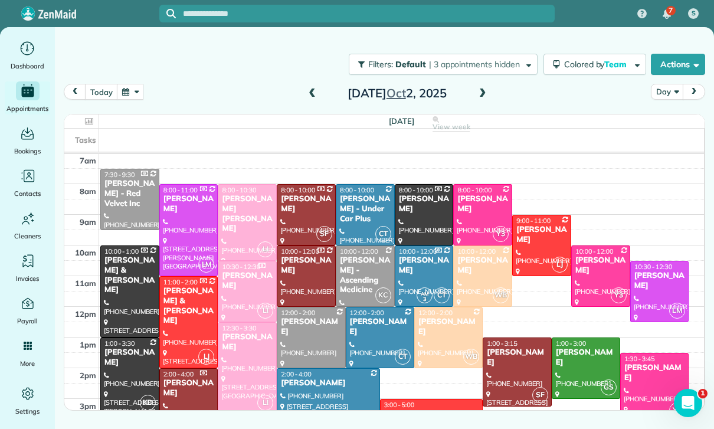
click at [481, 88] on span at bounding box center [482, 94] width 13 height 18
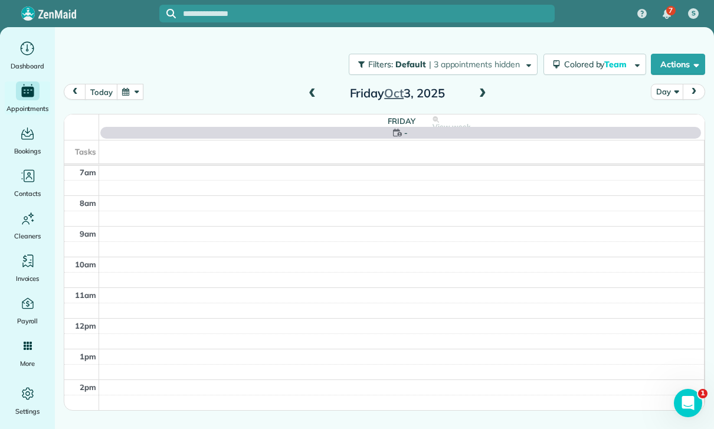
scroll to position [93, 0]
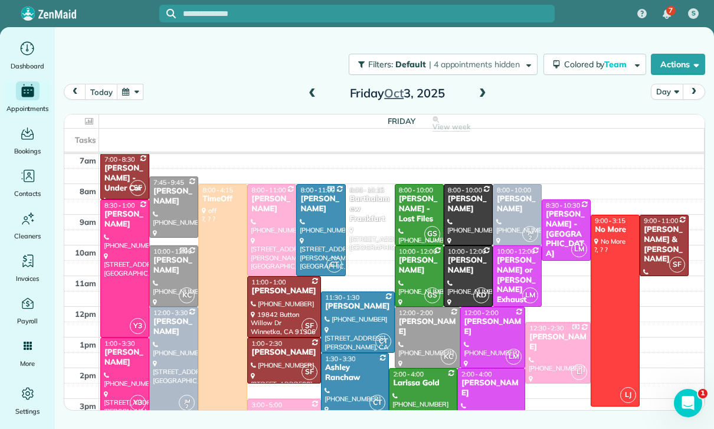
click at [121, 174] on div "Veronica Ayvazian - Under Car" at bounding box center [125, 178] width 42 height 30
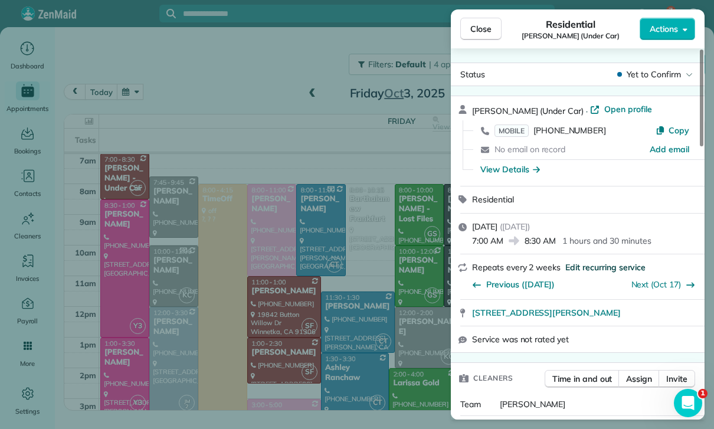
click at [585, 264] on span "Edit recurring service" at bounding box center [605, 267] width 80 height 12
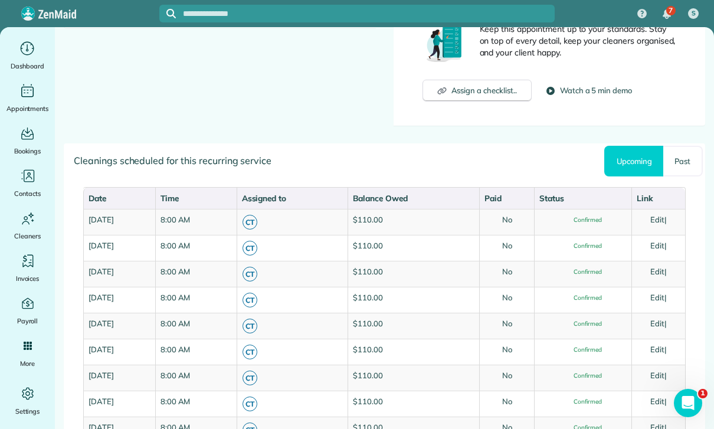
scroll to position [514, 0]
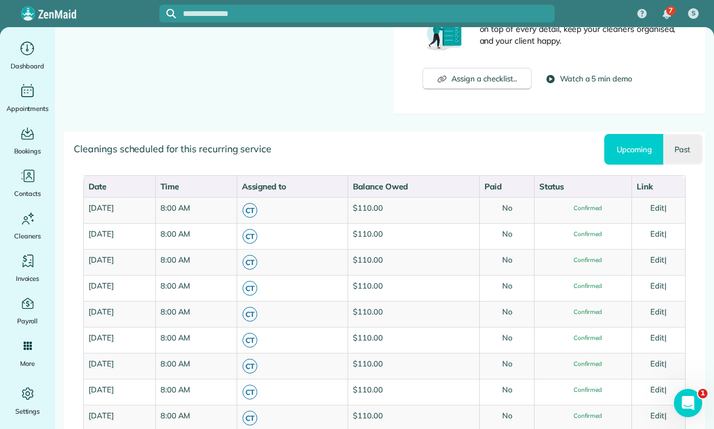
click at [678, 146] on link "Past" at bounding box center [683, 149] width 40 height 31
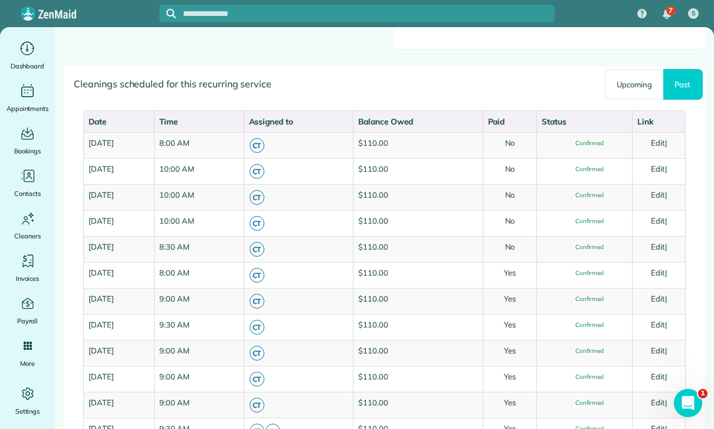
scroll to position [580, 0]
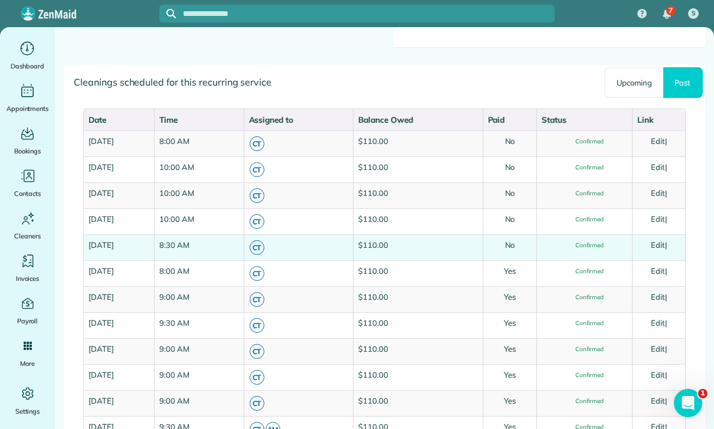
click at [665, 244] on link "Edit" at bounding box center [657, 244] width 14 height 9
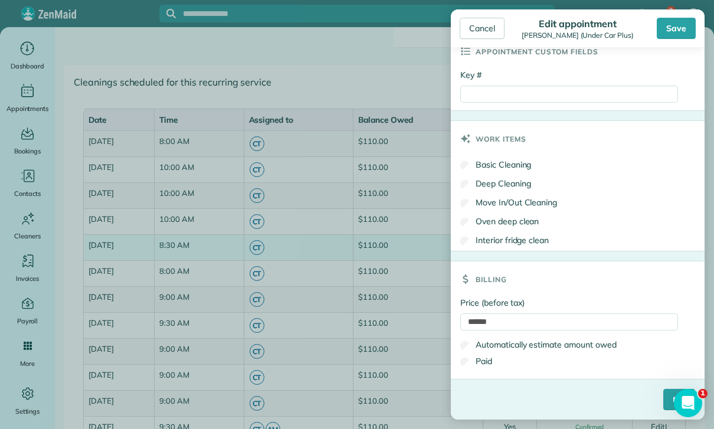
scroll to position [653, 0]
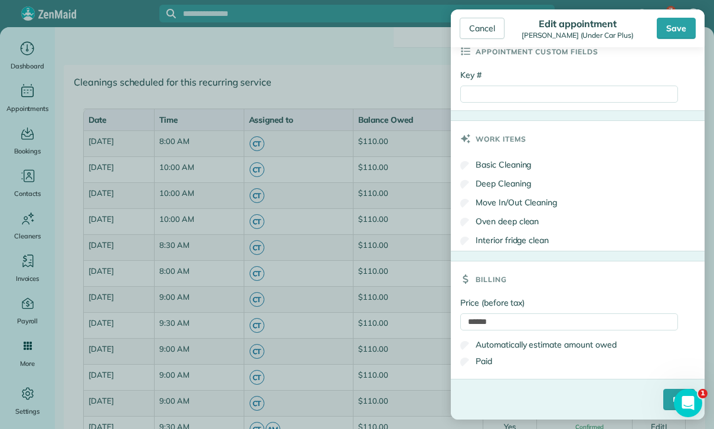
click at [484, 356] on label "Paid" at bounding box center [476, 361] width 32 height 12
click at [504, 98] on input "Key #" at bounding box center [569, 94] width 218 height 17
type input "**********"
click at [663, 394] on input "****" at bounding box center [679, 399] width 32 height 21
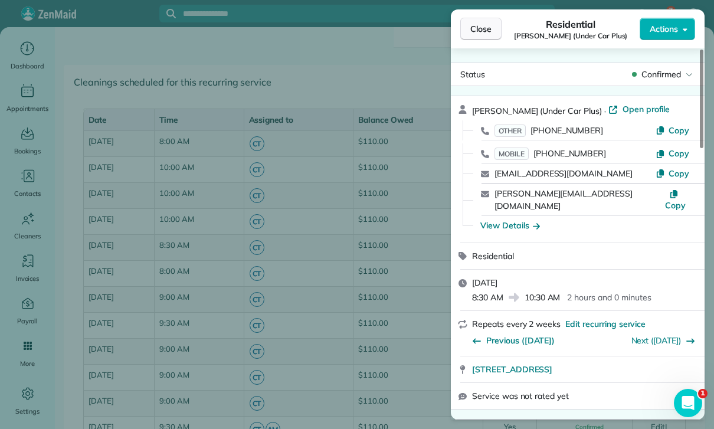
click at [473, 34] on span "Close" at bounding box center [480, 29] width 21 height 12
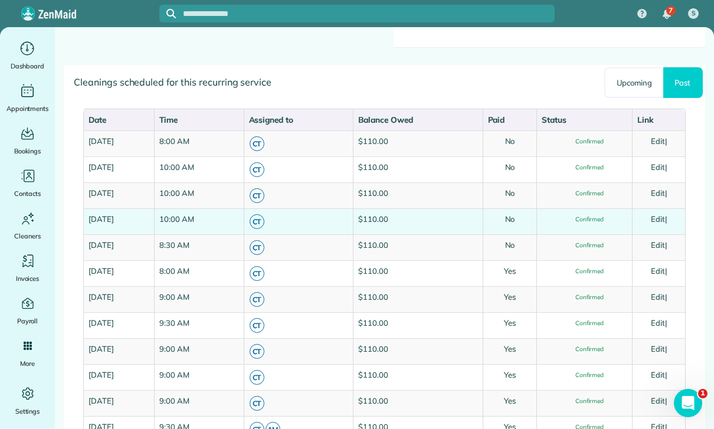
click at [660, 217] on link "Edit" at bounding box center [657, 218] width 14 height 9
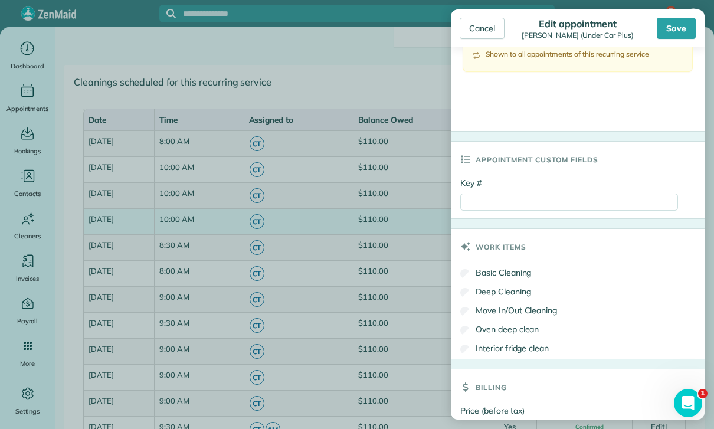
scroll to position [540, 0]
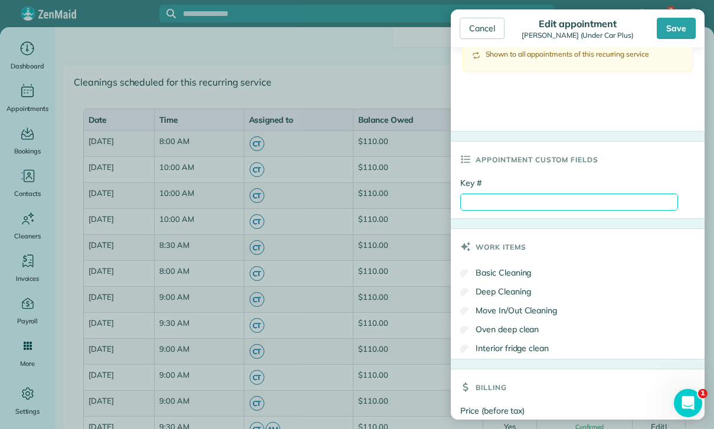
click at [515, 206] on input "Key #" at bounding box center [569, 201] width 218 height 17
paste input "**********"
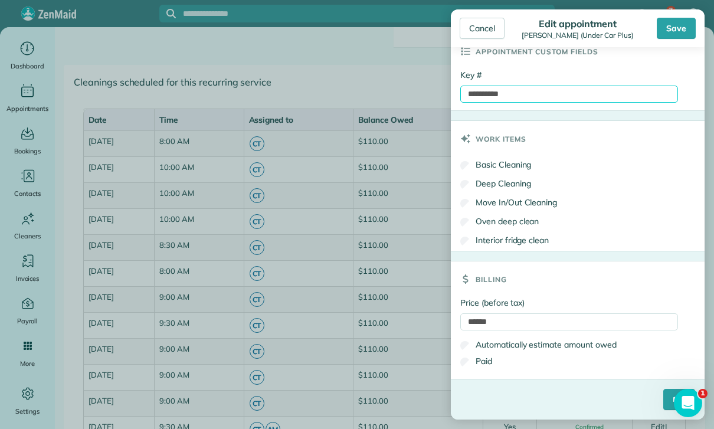
scroll to position [653, 0]
type input "**********"
click at [484, 366] on label "Paid" at bounding box center [476, 361] width 32 height 12
click at [663, 397] on input "****" at bounding box center [679, 399] width 32 height 21
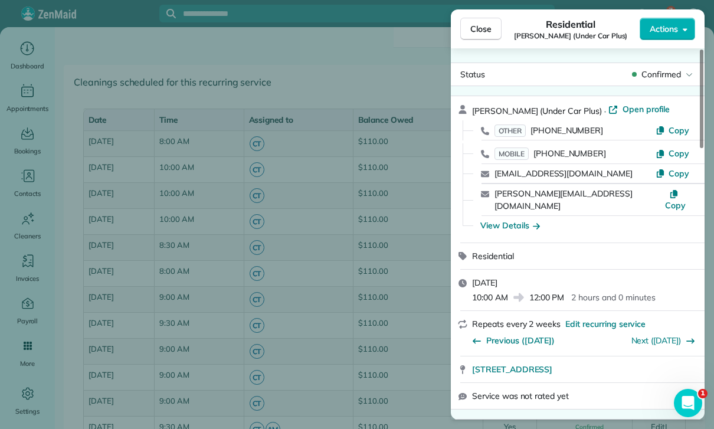
click at [384, 325] on div "Close Residential Raffi Kalaydjian (Under Car Plus) Actions Status Confirmed Ra…" at bounding box center [357, 214] width 714 height 429
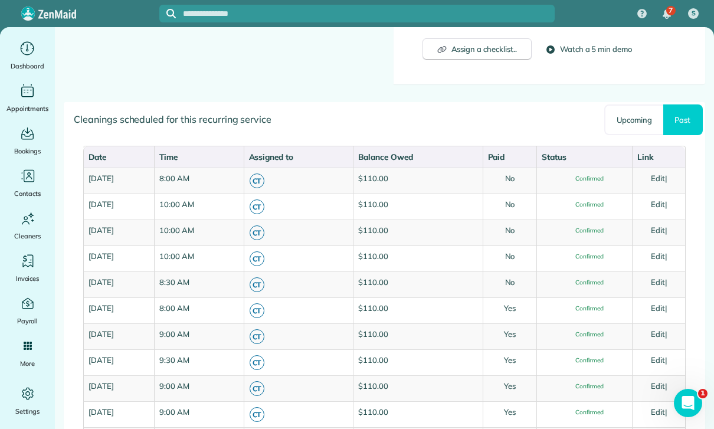
scroll to position [556, 0]
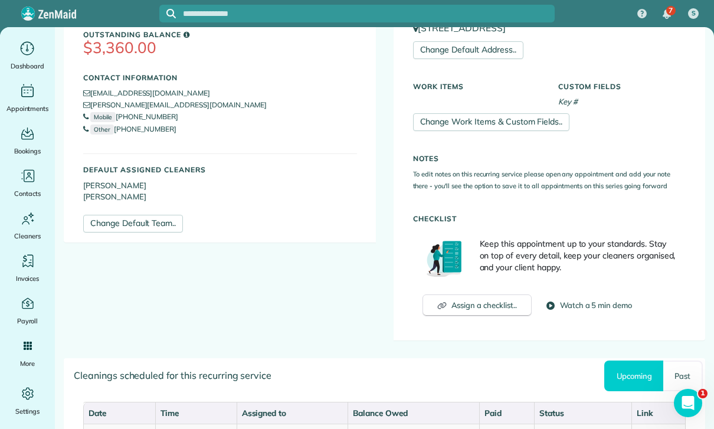
scroll to position [394, 0]
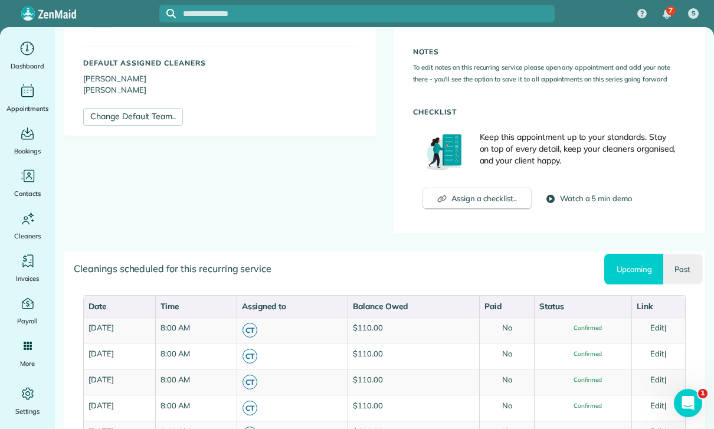
click at [682, 265] on link "Past" at bounding box center [683, 269] width 40 height 31
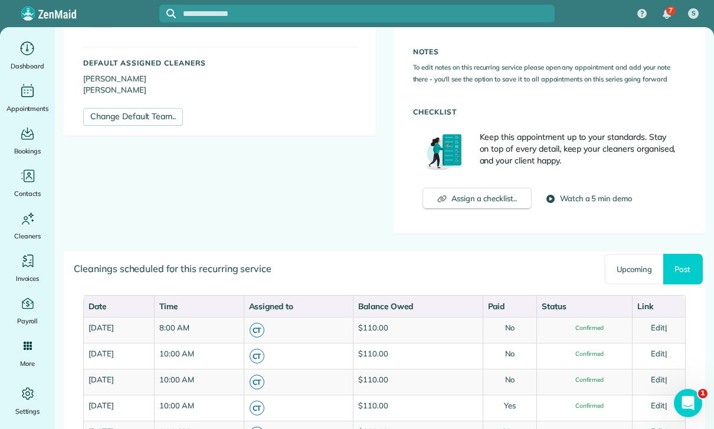
click at [682, 265] on link "Past" at bounding box center [683, 269] width 40 height 31
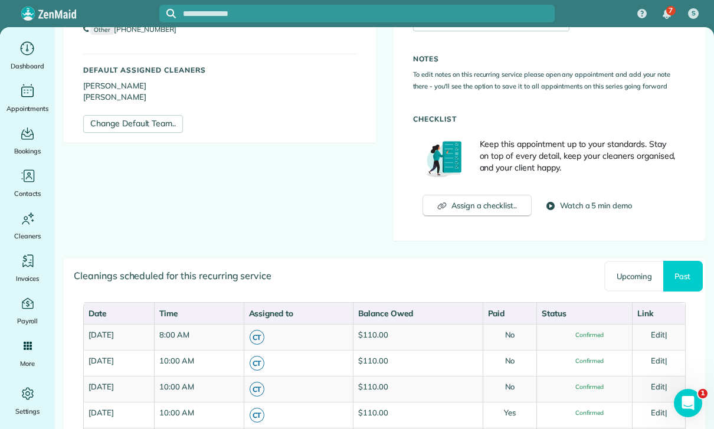
scroll to position [383, 0]
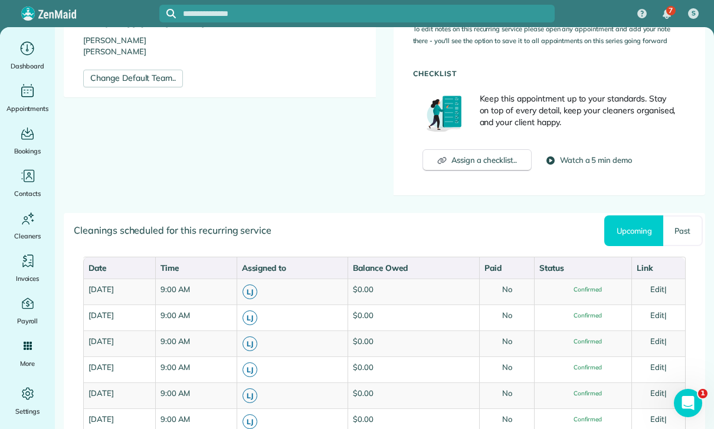
scroll to position [442, 0]
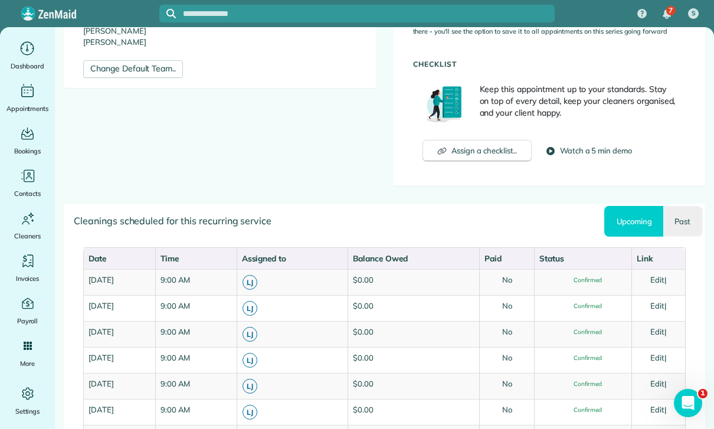
click at [691, 207] on link "Past" at bounding box center [683, 221] width 40 height 31
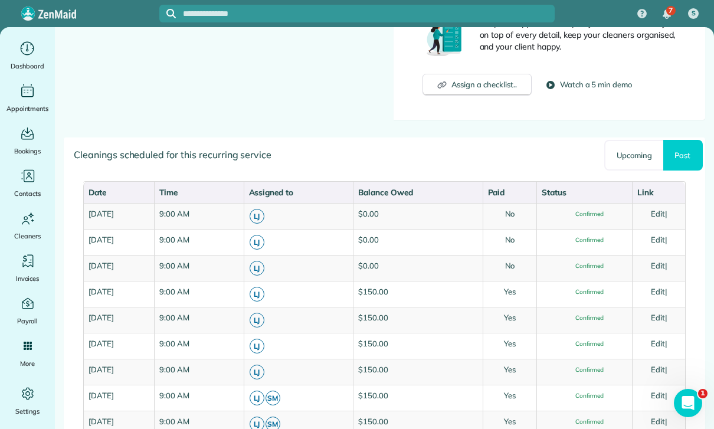
scroll to position [514, 0]
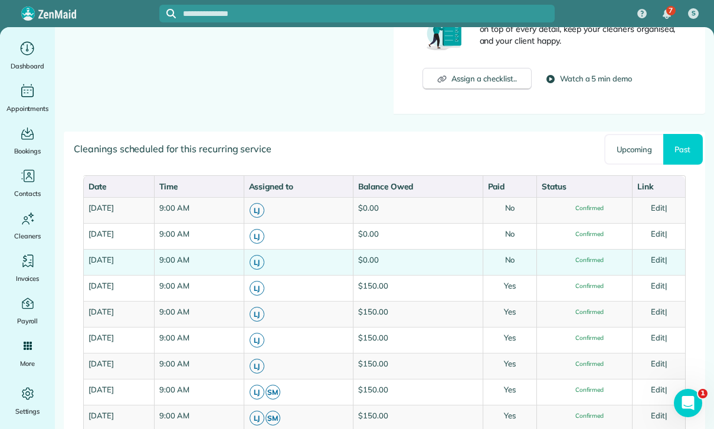
click at [665, 259] on link "Edit" at bounding box center [657, 259] width 14 height 9
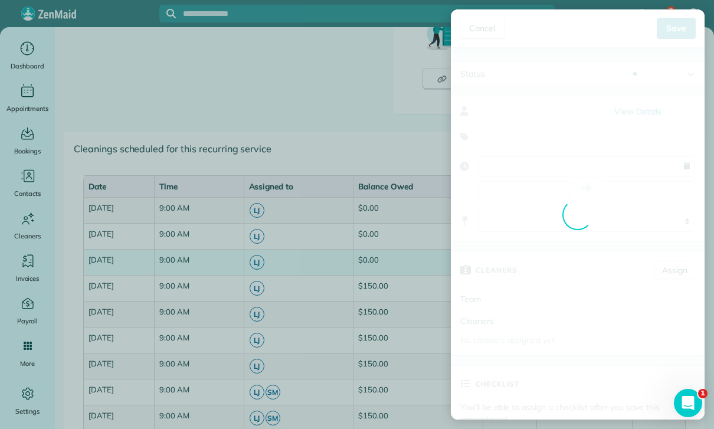
type input "**********"
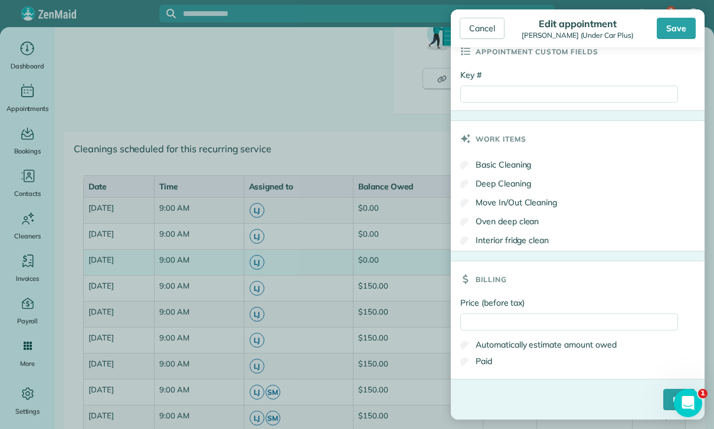
scroll to position [563, 0]
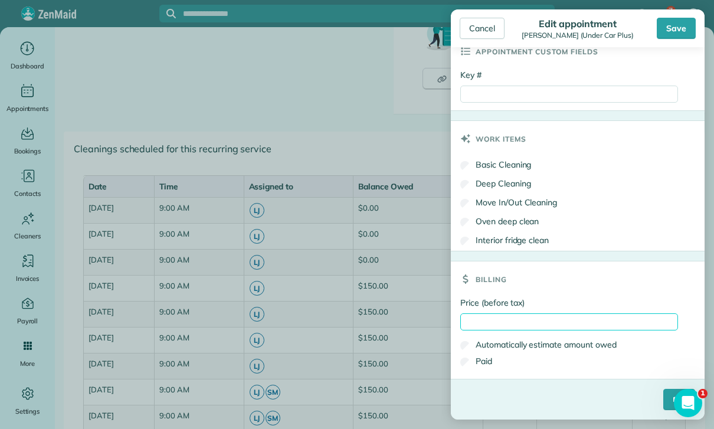
click at [498, 318] on input "Price (before tax)" at bounding box center [569, 321] width 218 height 17
type input "***"
click at [482, 364] on label "Paid" at bounding box center [476, 361] width 32 height 12
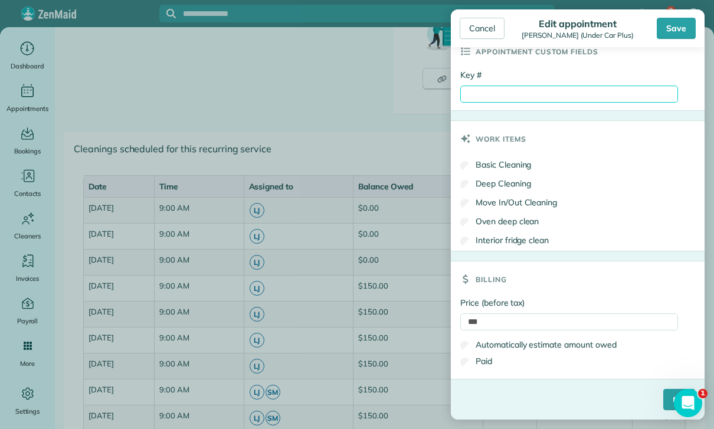
click at [506, 92] on input "Key #" at bounding box center [569, 94] width 218 height 17
type input "**********"
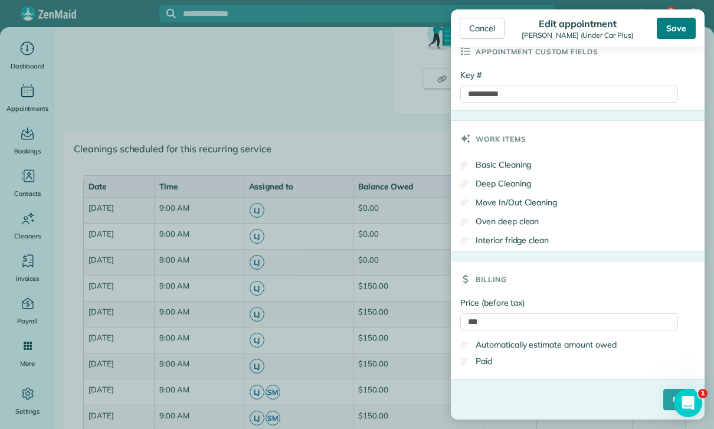
click at [670, 32] on div "Save" at bounding box center [675, 28] width 39 height 21
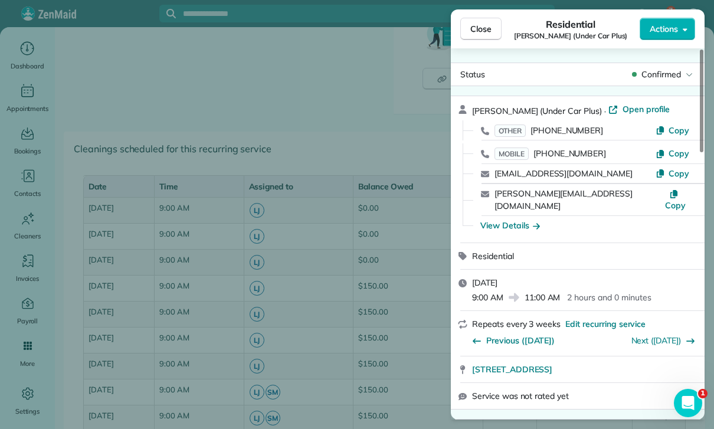
click at [370, 301] on div "Close Residential Raffi Kalaydjian (Under Car Plus) Actions Status Confirmed Ra…" at bounding box center [357, 214] width 714 height 429
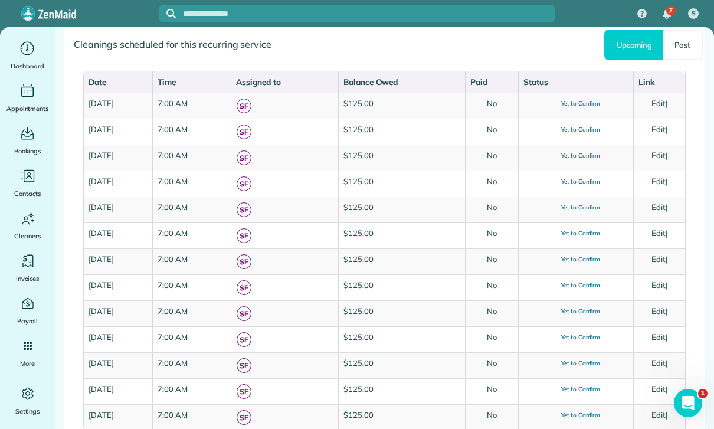
scroll to position [566, 0]
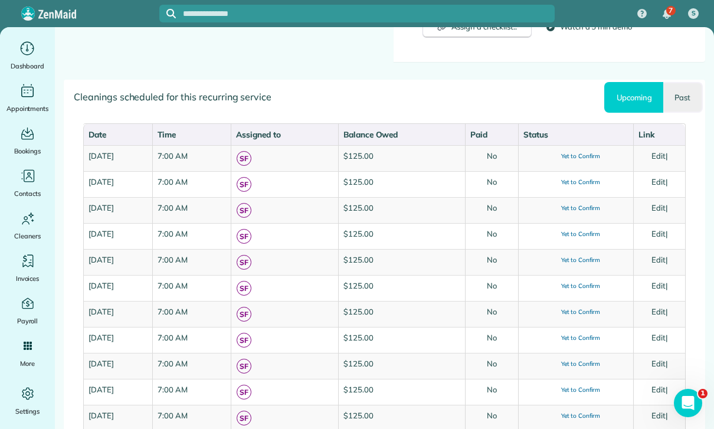
click at [683, 96] on link "Past" at bounding box center [683, 97] width 40 height 31
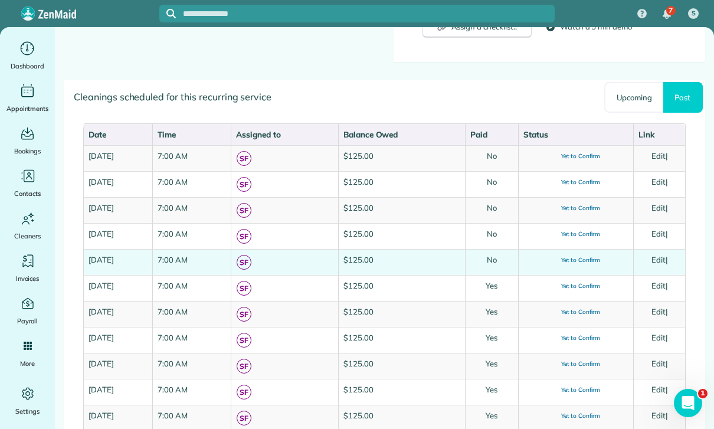
click at [664, 261] on link "Edit" at bounding box center [658, 259] width 14 height 9
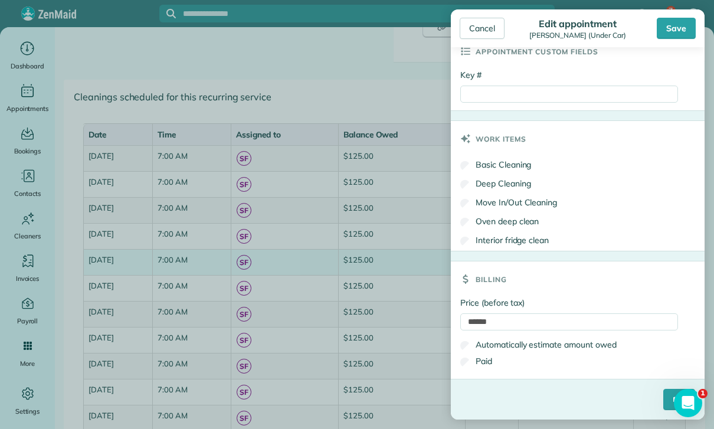
scroll to position [512, 0]
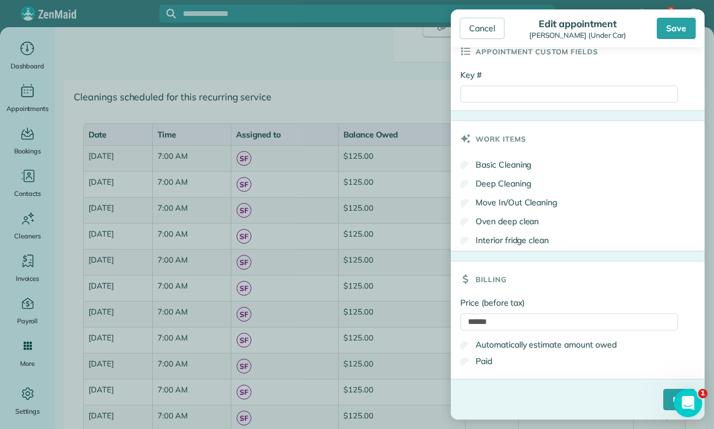
click at [478, 364] on label "Paid" at bounding box center [476, 361] width 32 height 12
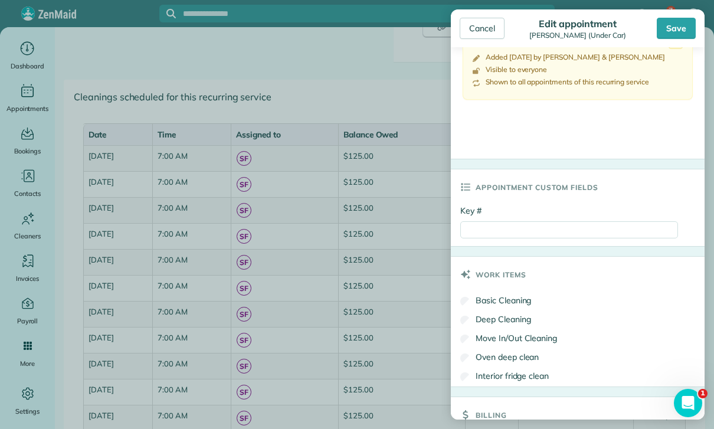
click at [508, 176] on h3 "Appointment custom fields" at bounding box center [536, 186] width 123 height 35
click at [519, 225] on input "Key #" at bounding box center [569, 229] width 218 height 17
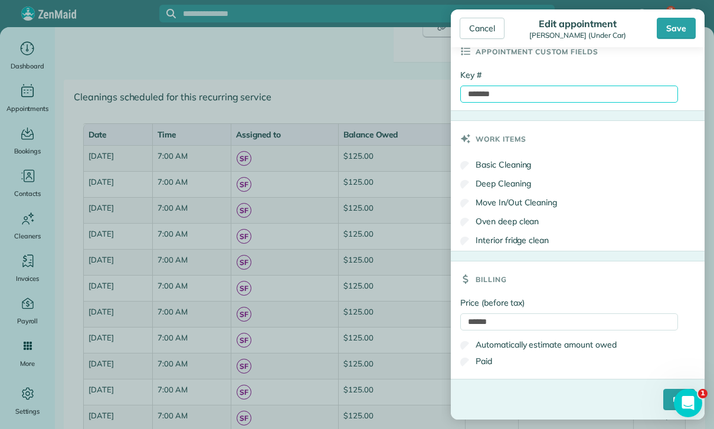
scroll to position [653, 0]
type input "*******"
click at [663, 395] on input "****" at bounding box center [679, 399] width 32 height 21
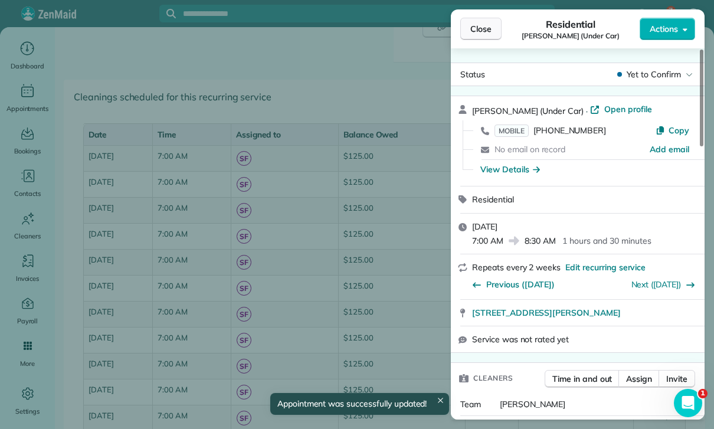
click at [478, 27] on span "Close" at bounding box center [480, 29] width 21 height 12
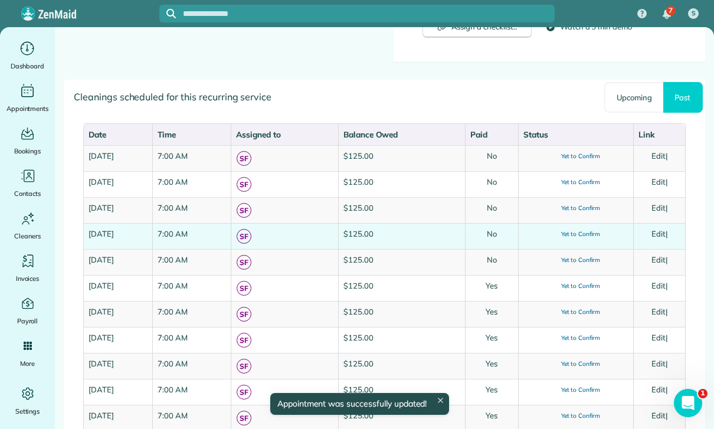
click at [664, 234] on link "Edit" at bounding box center [658, 233] width 14 height 9
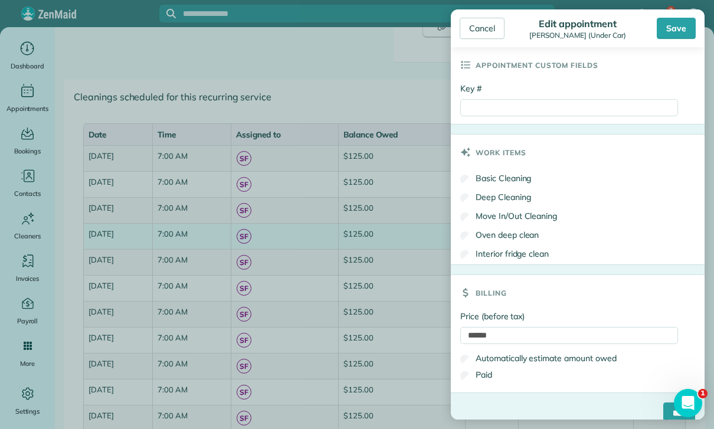
scroll to position [634, 0]
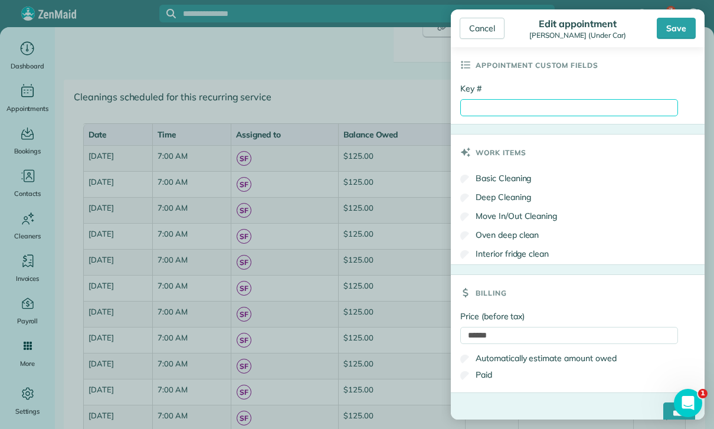
click at [493, 108] on input "Key #" at bounding box center [569, 107] width 218 height 17
paste input "*******"
type input "*******"
click at [485, 374] on label "Paid" at bounding box center [476, 375] width 32 height 12
click at [663, 413] on input "****" at bounding box center [679, 412] width 32 height 21
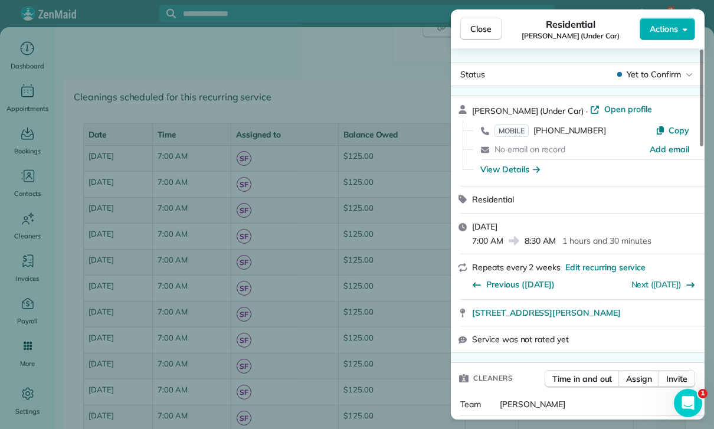
click at [397, 322] on div "Close Residential Veronica Ayvazian (Under Car) Actions Status Yet to Confirm V…" at bounding box center [357, 214] width 714 height 429
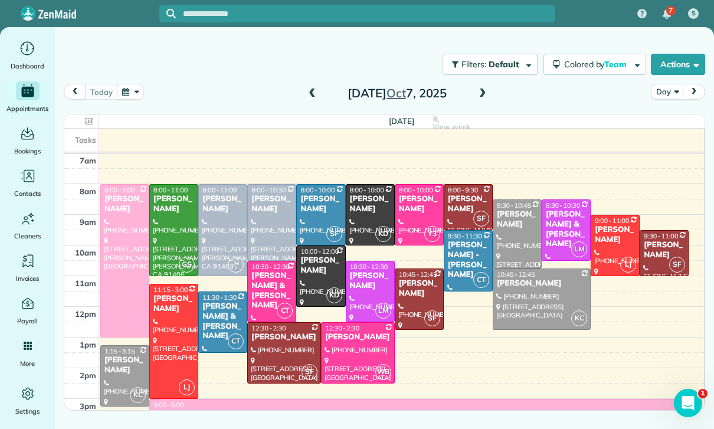
click at [130, 94] on button "button" at bounding box center [130, 92] width 27 height 16
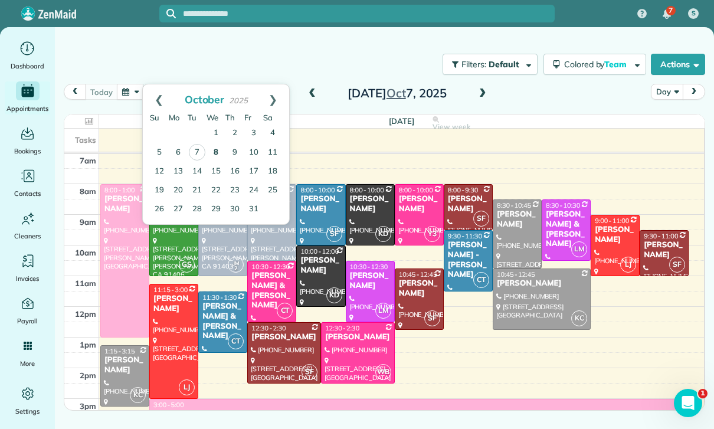
click at [215, 154] on link "8" at bounding box center [215, 152] width 19 height 19
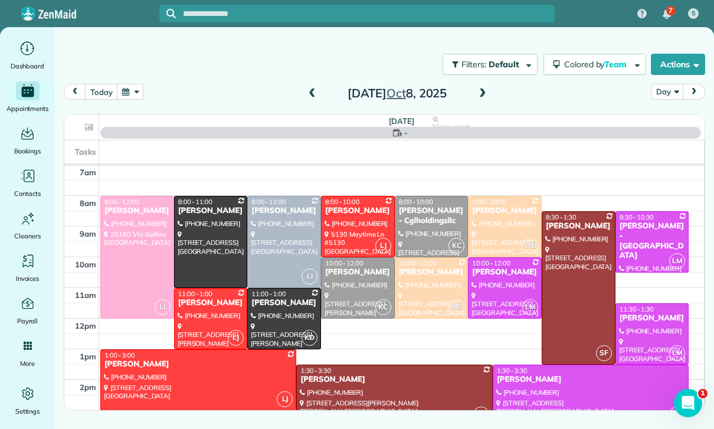
scroll to position [93, 0]
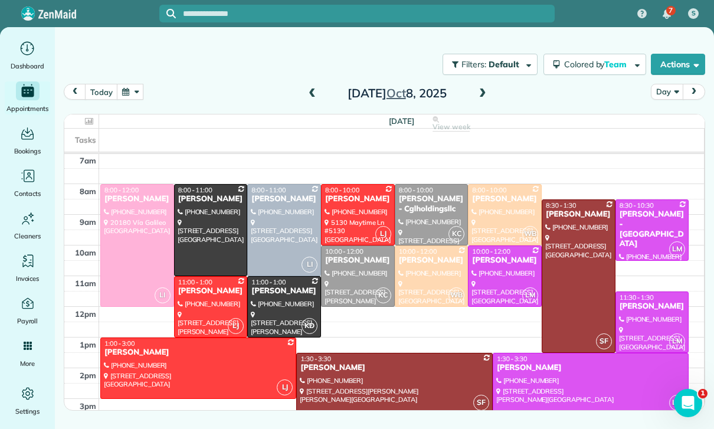
click at [436, 206] on div "Gloria Lee - Cglholdingsllc" at bounding box center [431, 204] width 67 height 20
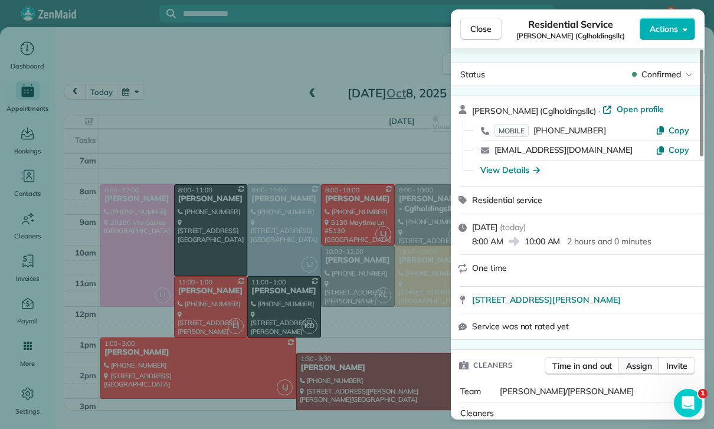
click at [640, 361] on span "Assign" at bounding box center [639, 366] width 26 height 12
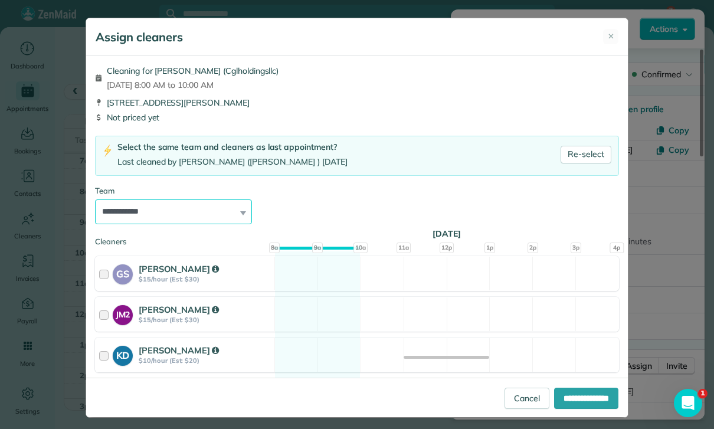
click at [231, 209] on select "**********" at bounding box center [173, 211] width 157 height 25
select select "****"
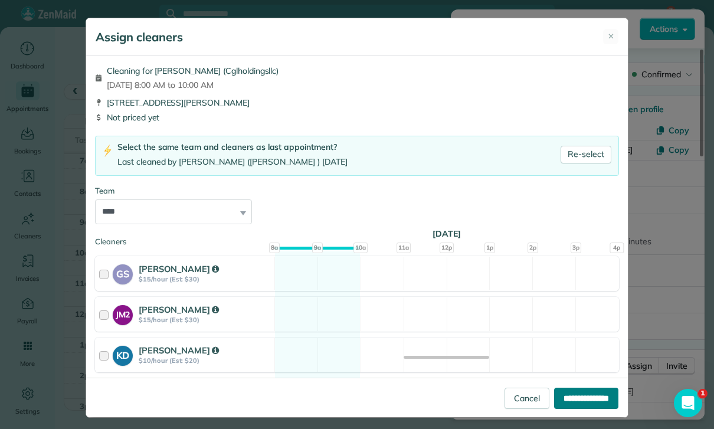
click at [574, 409] on input "**********" at bounding box center [586, 397] width 64 height 21
type input "**********"
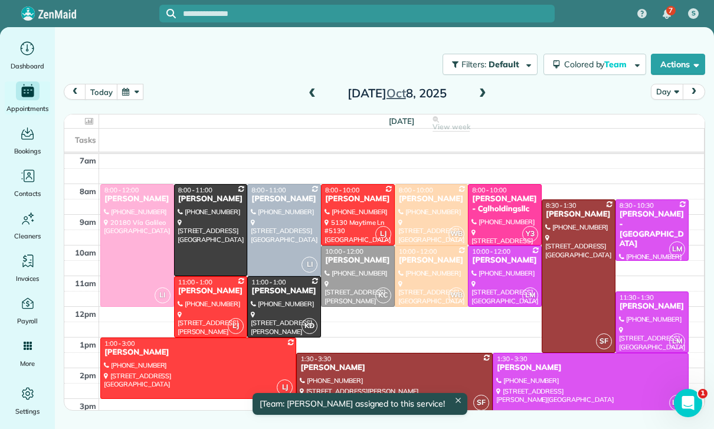
scroll to position [93, 0]
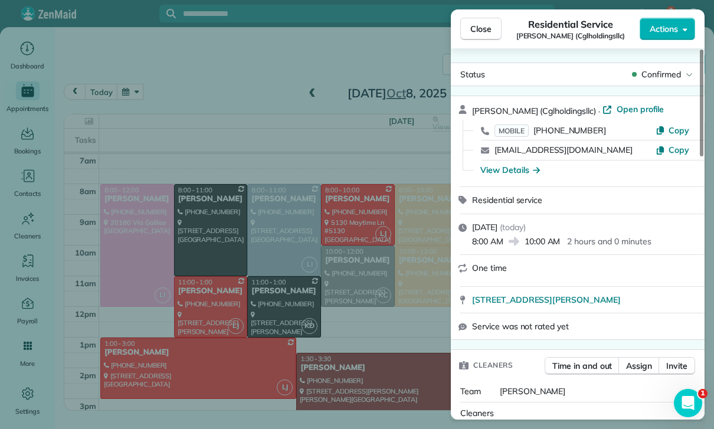
click at [389, 366] on div "Close Residential Service Gloria Lee (Cglholdingsllc) Actions Status Confirmed …" at bounding box center [357, 214] width 714 height 429
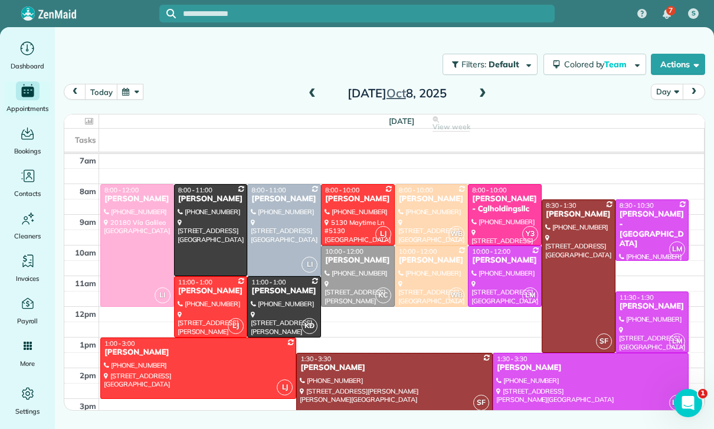
scroll to position [93, 0]
click at [133, 89] on button "button" at bounding box center [130, 92] width 27 height 16
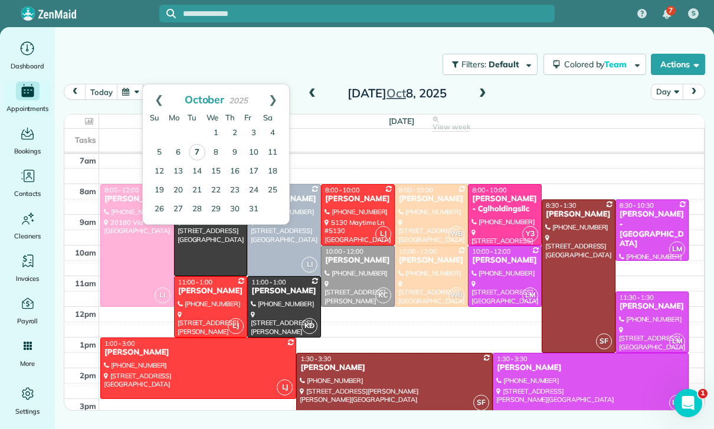
click at [196, 156] on link "7" at bounding box center [197, 152] width 17 height 17
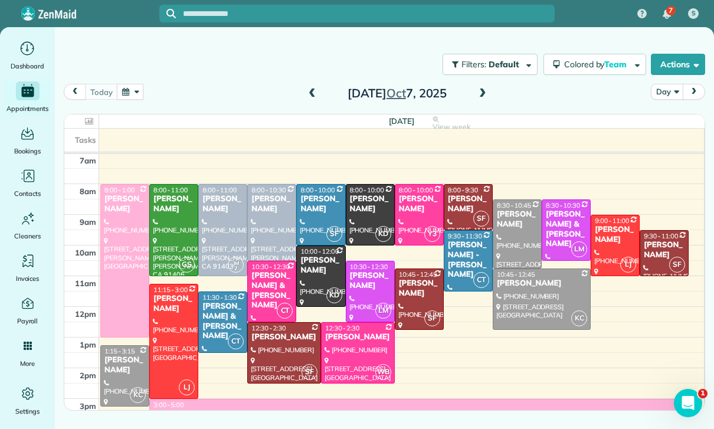
click at [120, 91] on button "button" at bounding box center [130, 92] width 27 height 16
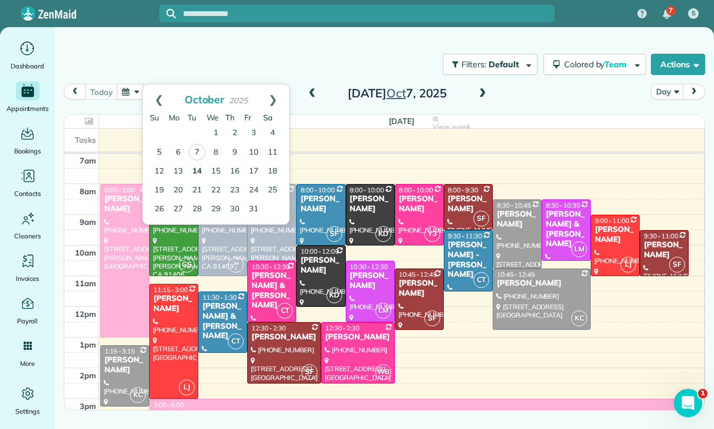
click at [196, 171] on link "14" at bounding box center [197, 171] width 19 height 19
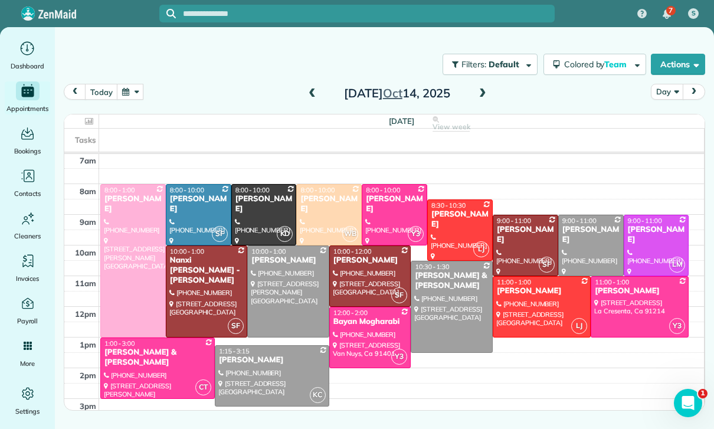
click at [204, 282] on div at bounding box center [206, 291] width 81 height 91
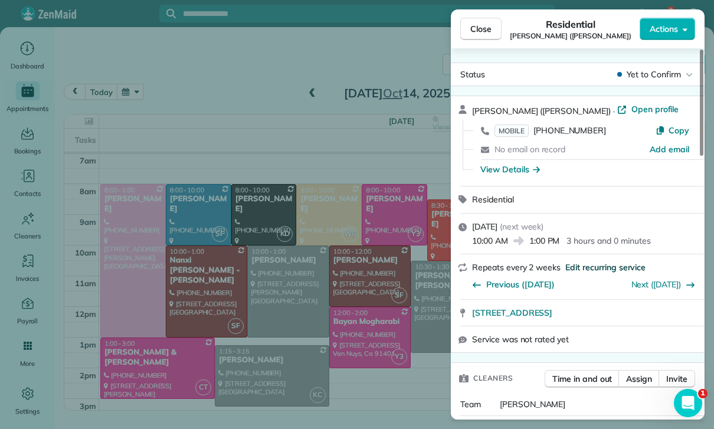
click at [594, 266] on span "Edit recurring service" at bounding box center [605, 267] width 80 height 12
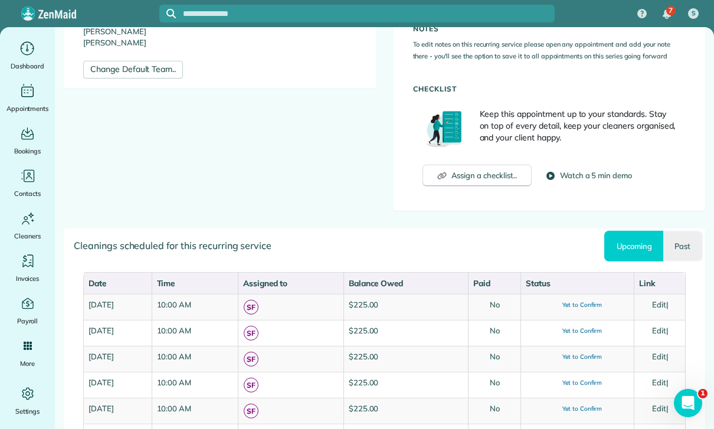
click at [698, 248] on link "Past" at bounding box center [683, 246] width 40 height 31
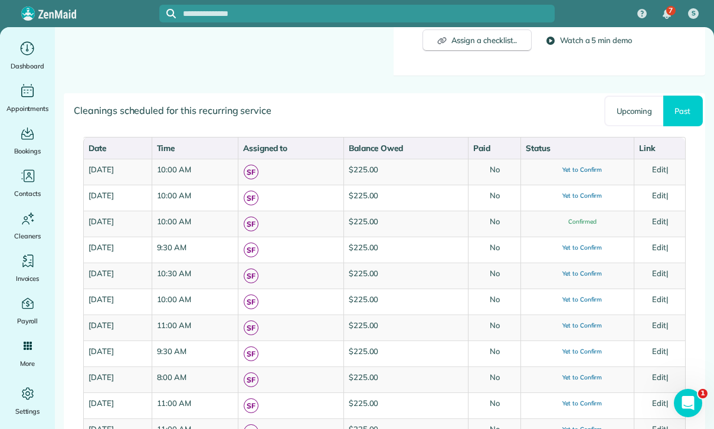
scroll to position [556, 0]
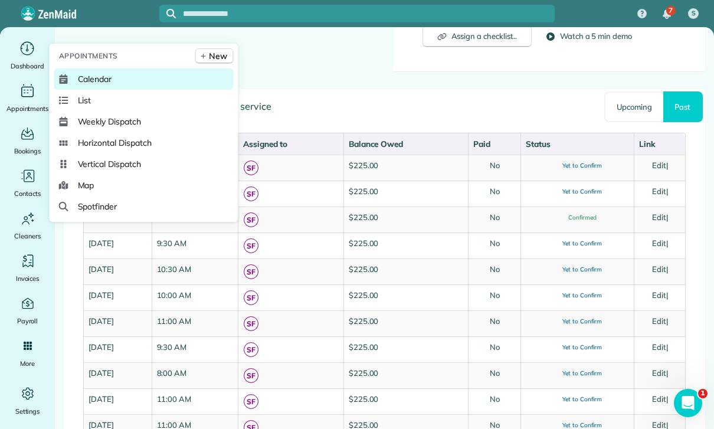
click at [96, 85] on span "Calendar" at bounding box center [95, 79] width 34 height 12
